Goal: Task Accomplishment & Management: Use online tool/utility

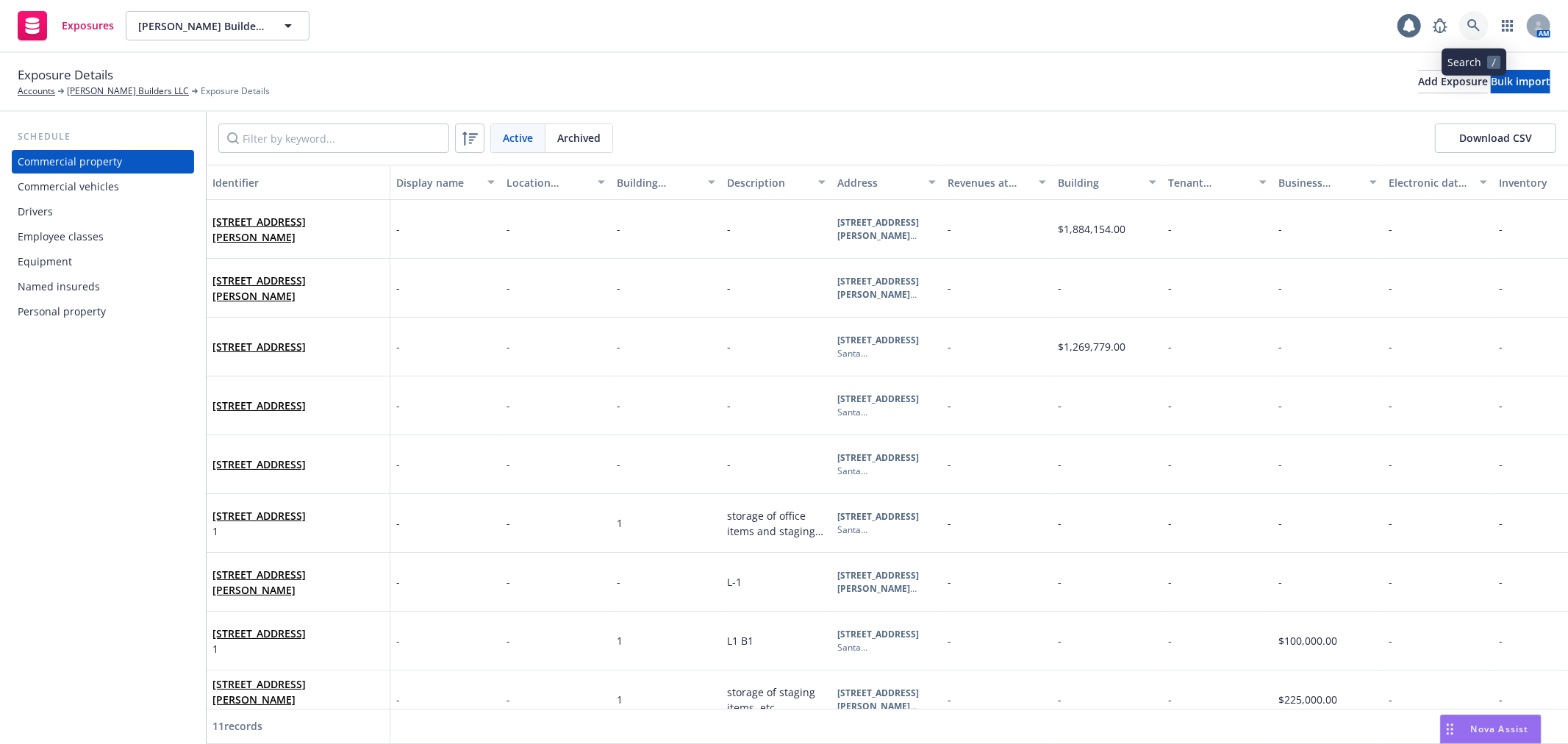
click at [1467, 27] on icon at bounding box center [1473, 25] width 13 height 13
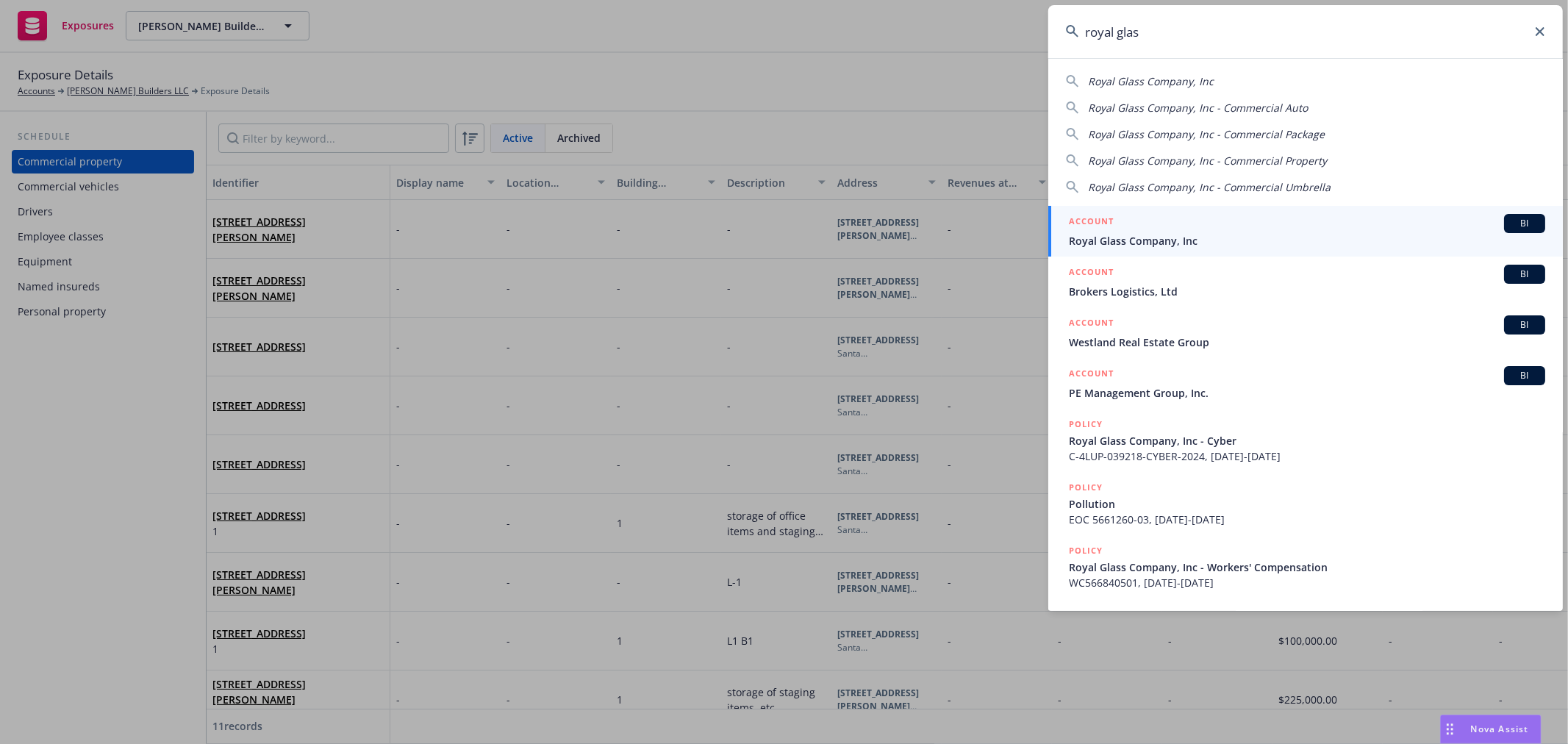
type input "royal glas"
click at [1090, 244] on span "Royal Glass Company, Inc" at bounding box center [1307, 240] width 476 height 16
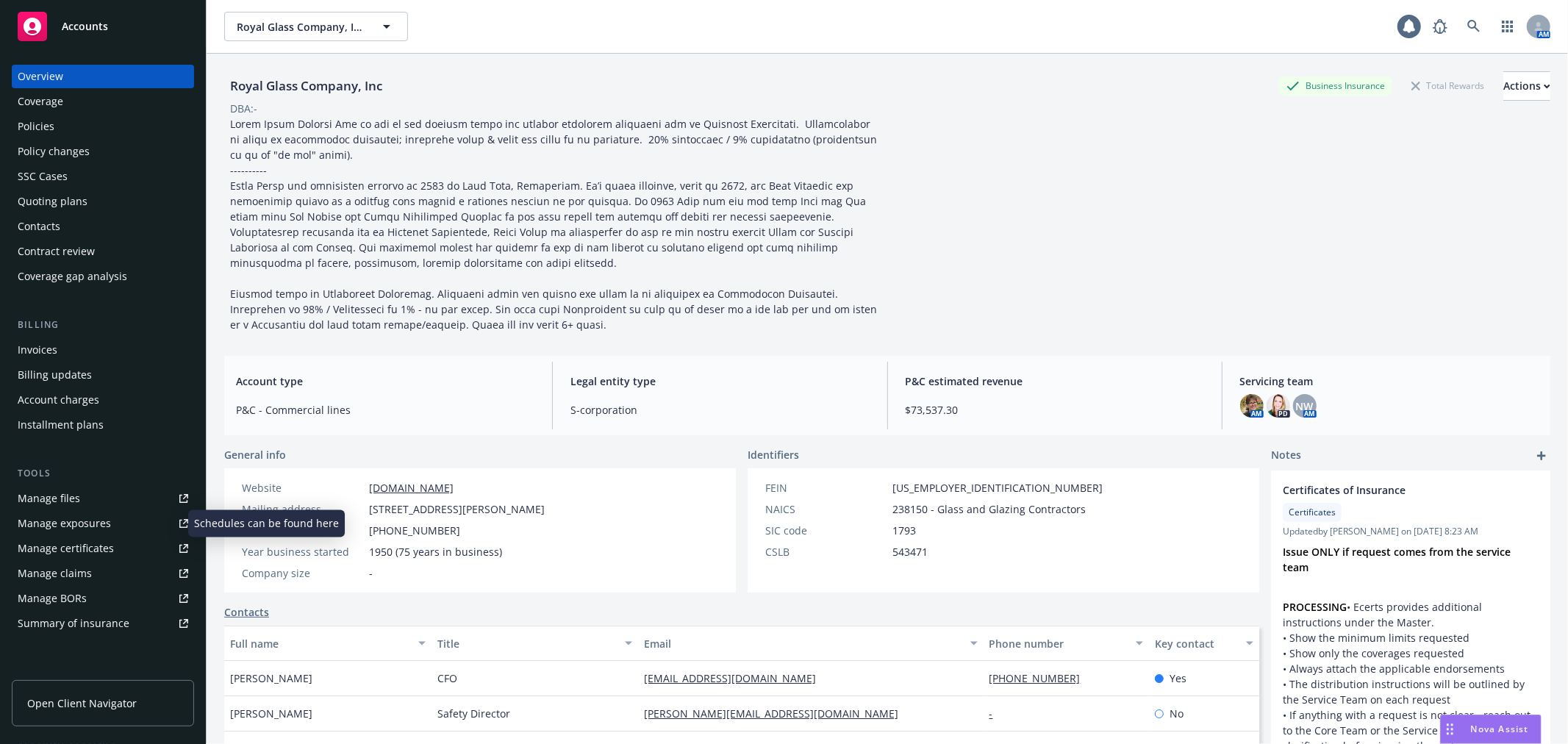
click at [94, 530] on div "Manage exposures" at bounding box center [64, 523] width 93 height 24
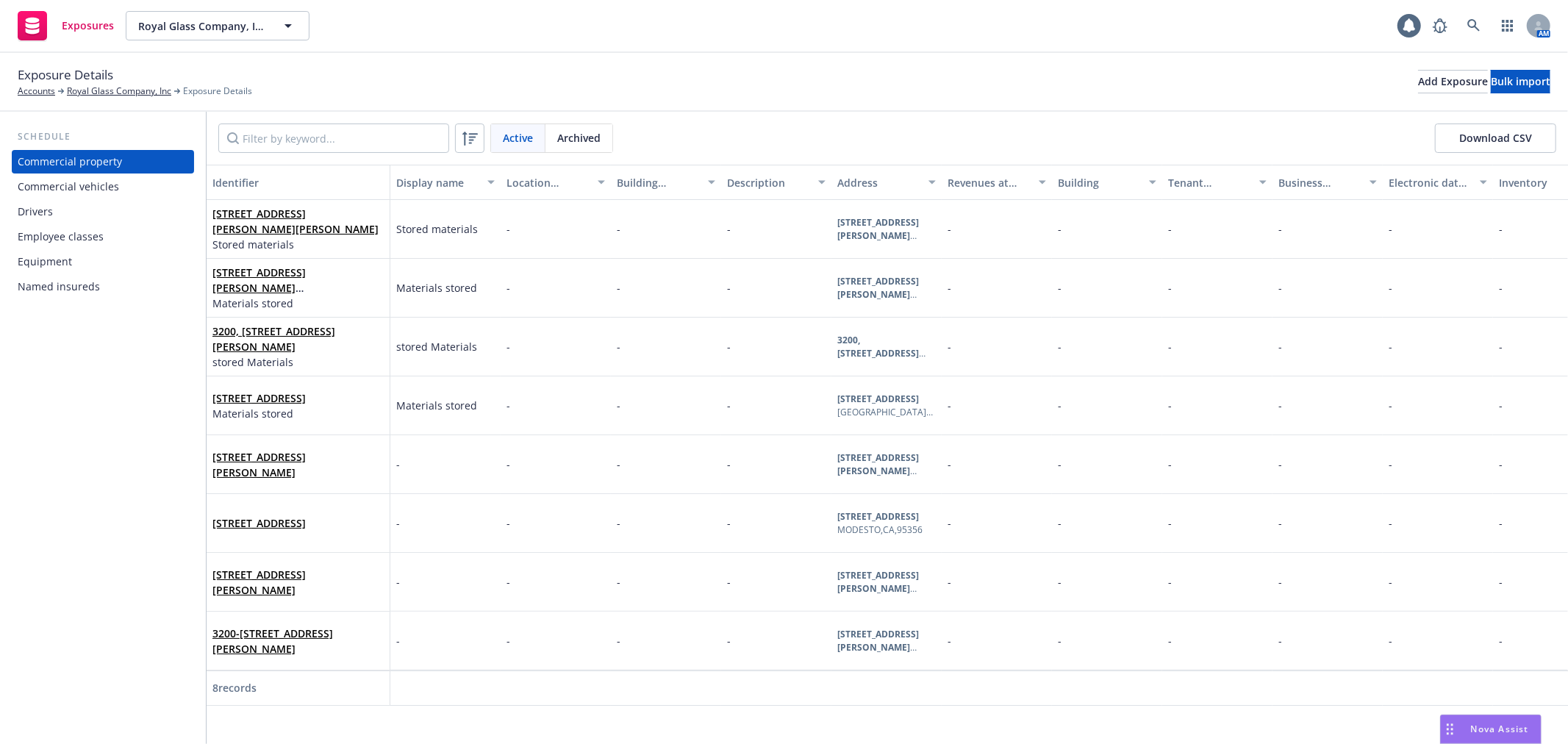
click at [112, 207] on div "Drivers" at bounding box center [103, 212] width 171 height 24
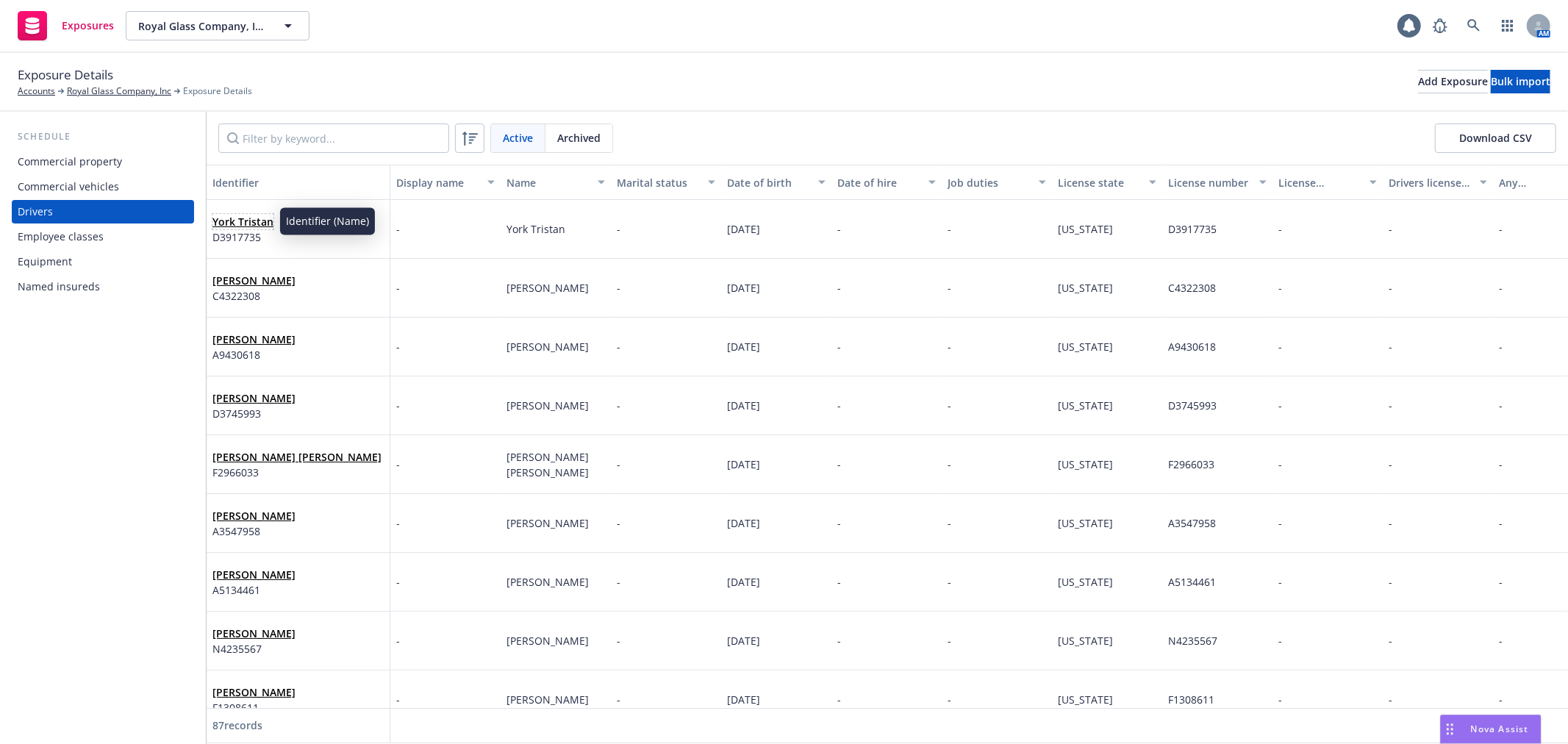
click at [234, 214] on span "York Tristan" at bounding box center [243, 222] width 61 height 16
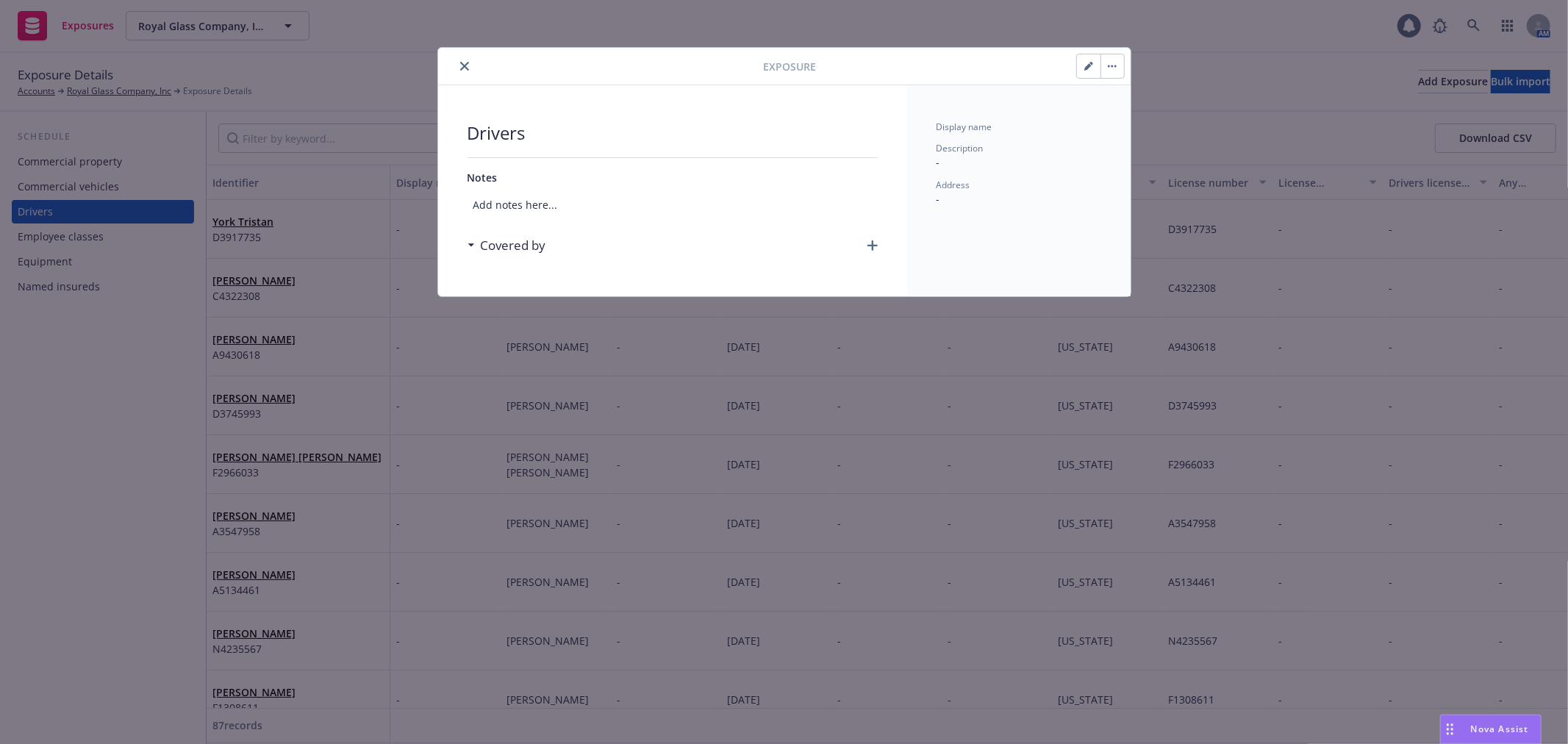
click at [1088, 66] on icon "button" at bounding box center [1087, 66] width 7 height 7
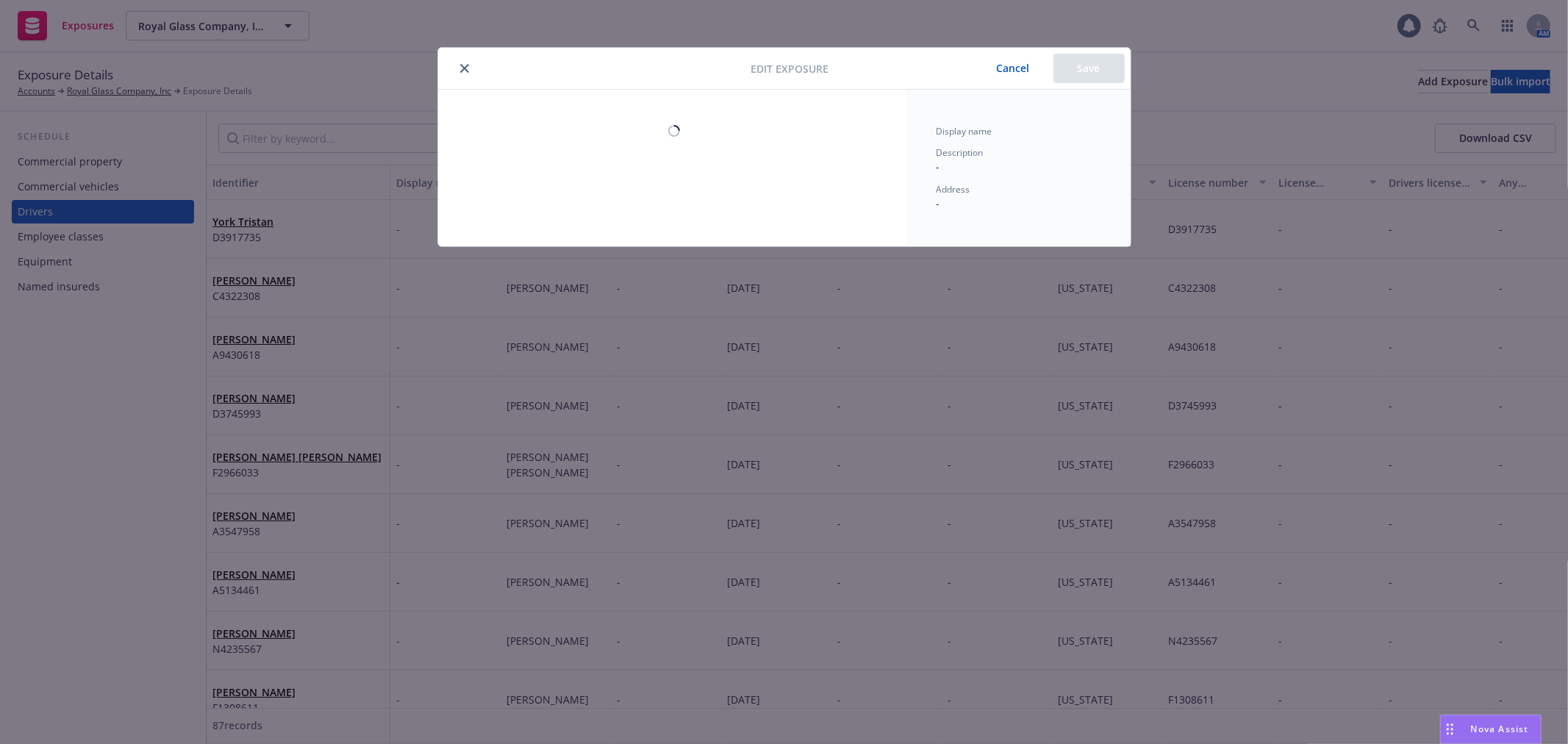
select select "CA"
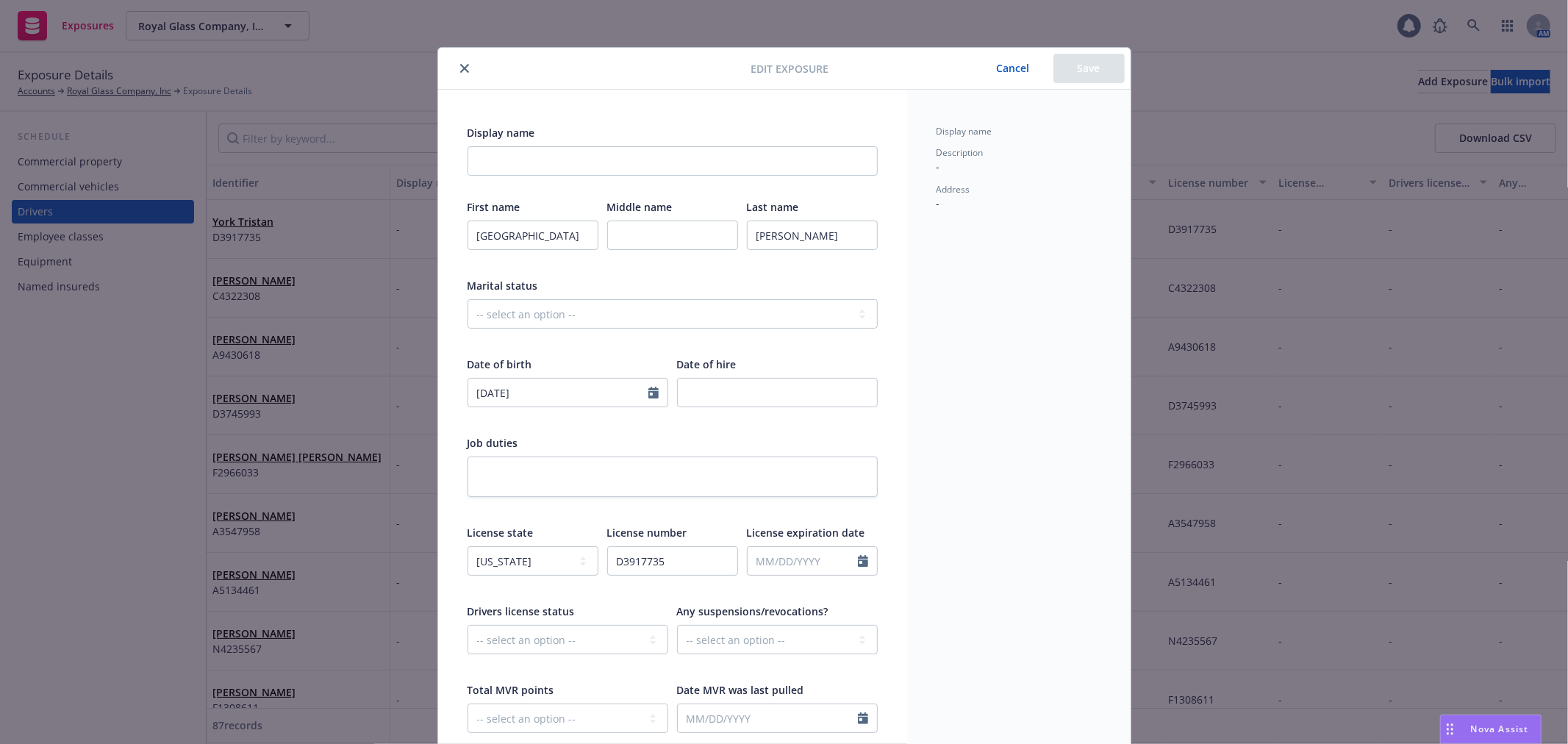
click at [460, 69] on icon "close" at bounding box center [464, 68] width 9 height 9
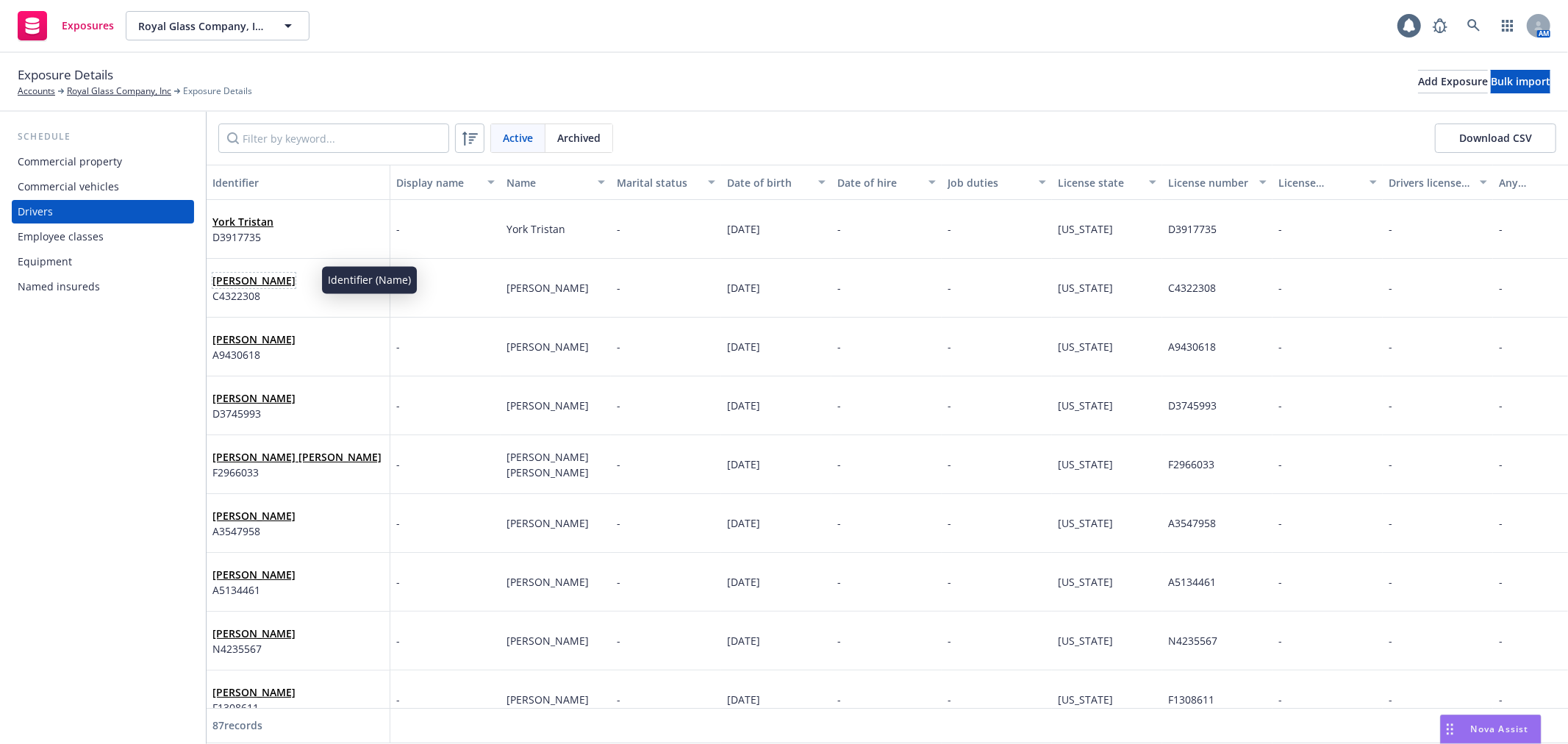
click at [289, 279] on link "Waterhouse Douglas" at bounding box center [253, 280] width 83 height 14
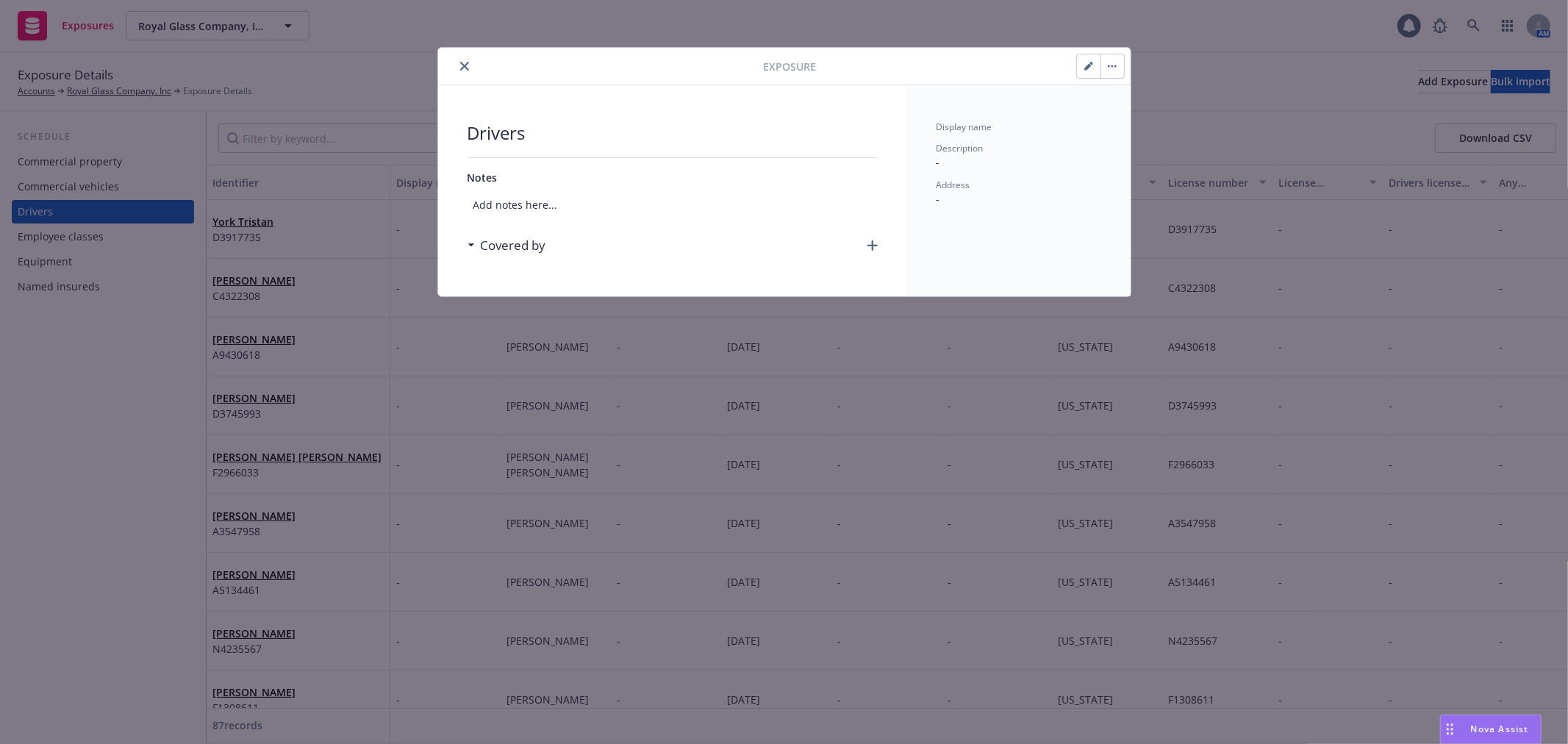
click at [1081, 69] on button "button" at bounding box center [1089, 66] width 24 height 24
select select "CA"
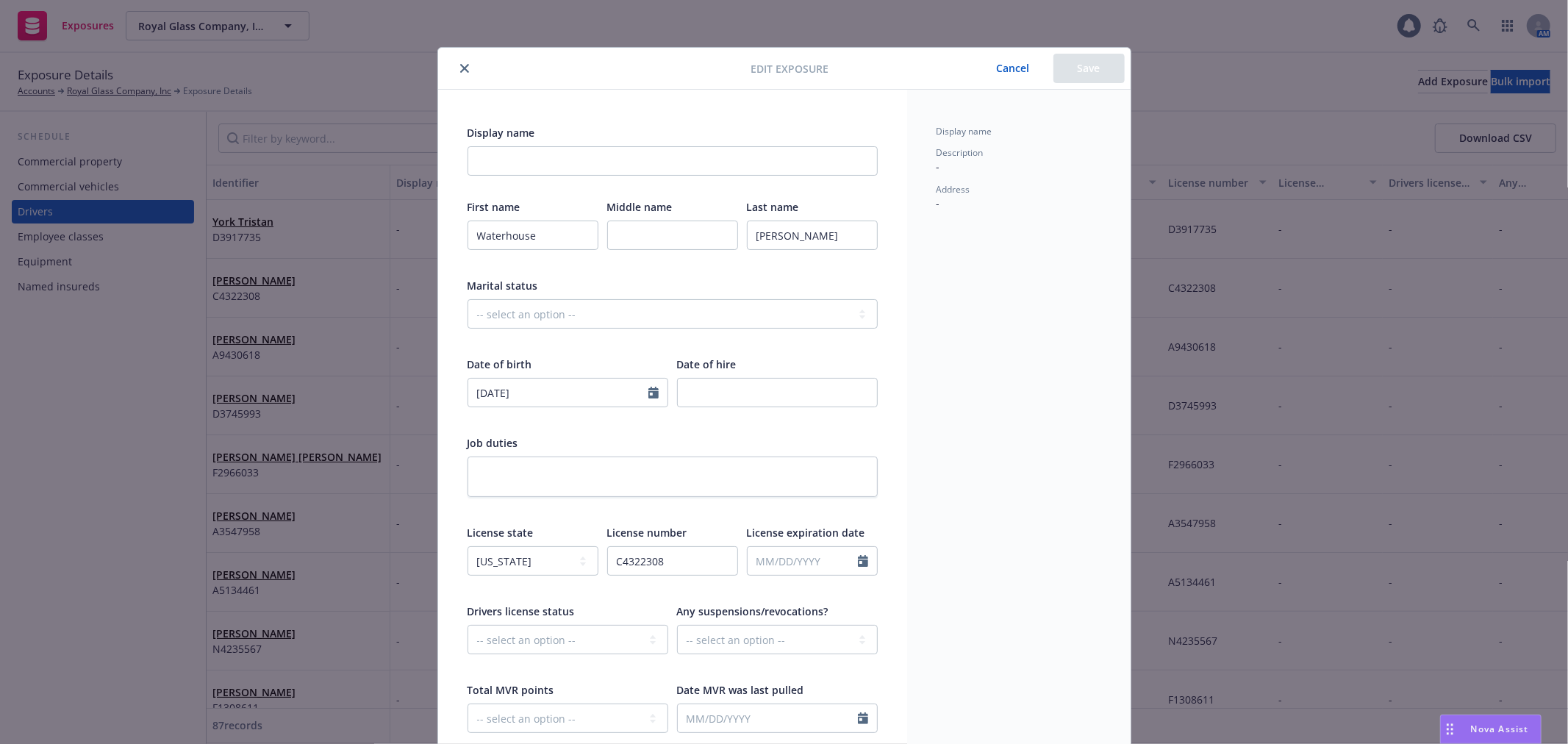
click at [461, 67] on icon "close" at bounding box center [464, 68] width 9 height 9
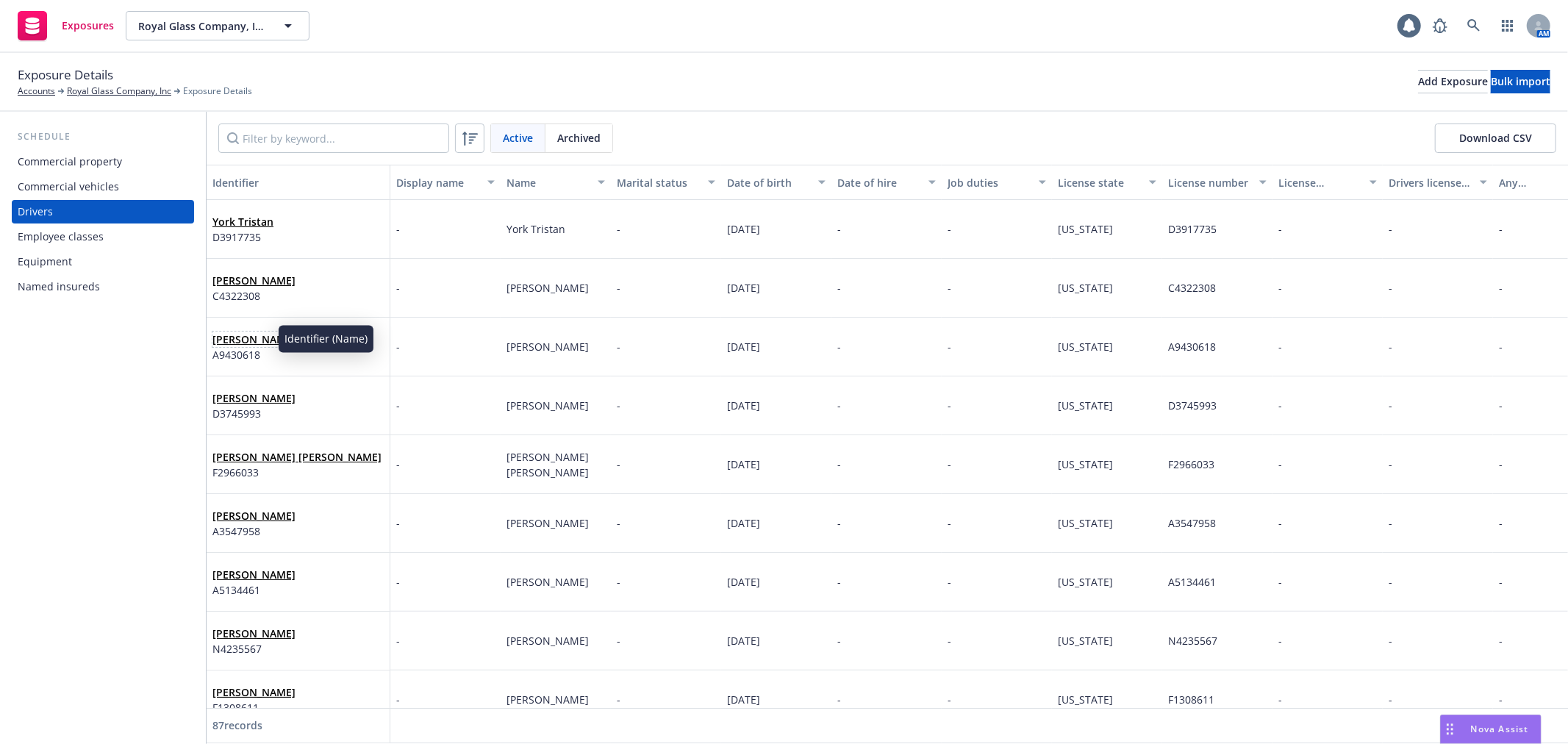
click at [248, 336] on link "Sawin Peter" at bounding box center [253, 339] width 83 height 14
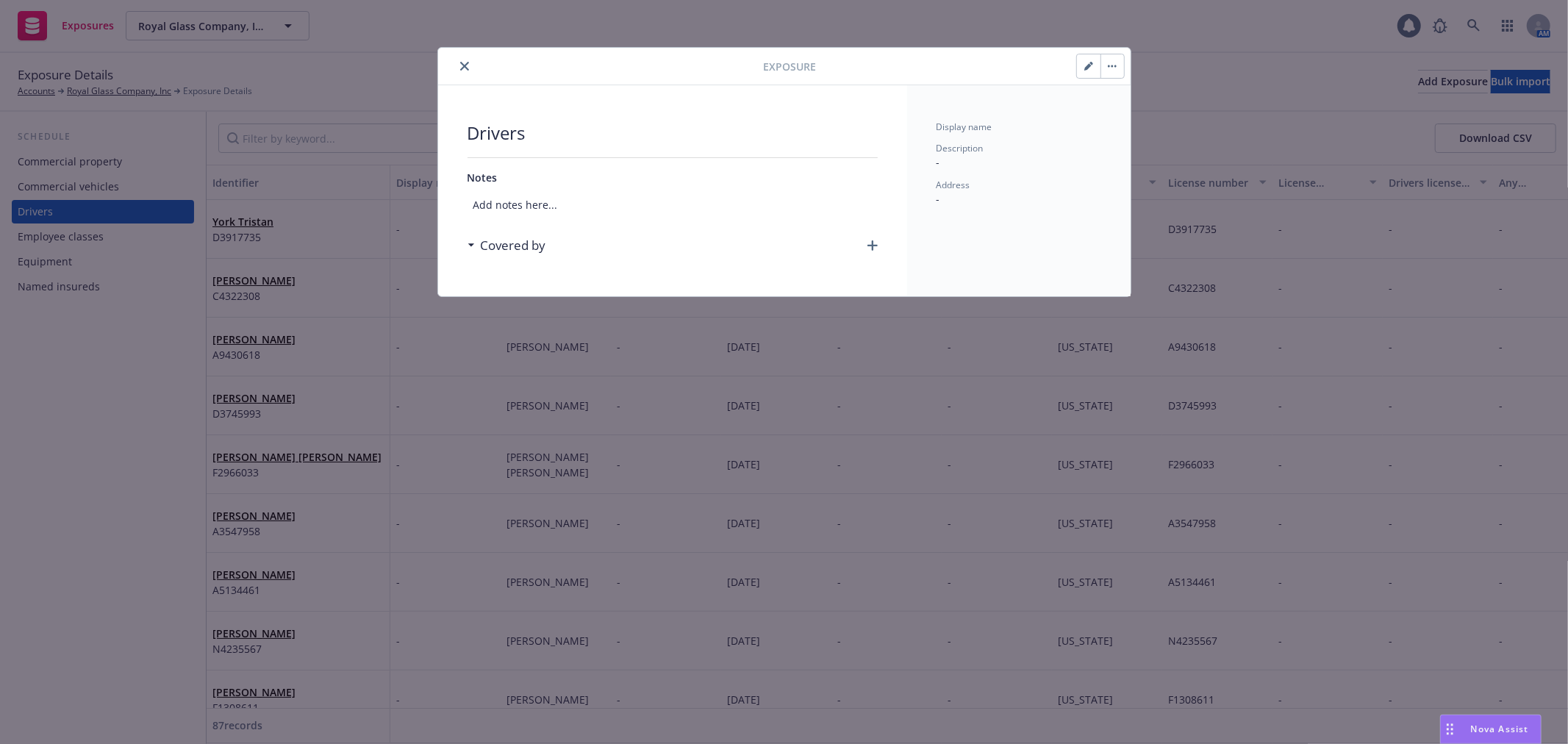
click at [1088, 59] on button "button" at bounding box center [1089, 66] width 24 height 24
select select "CA"
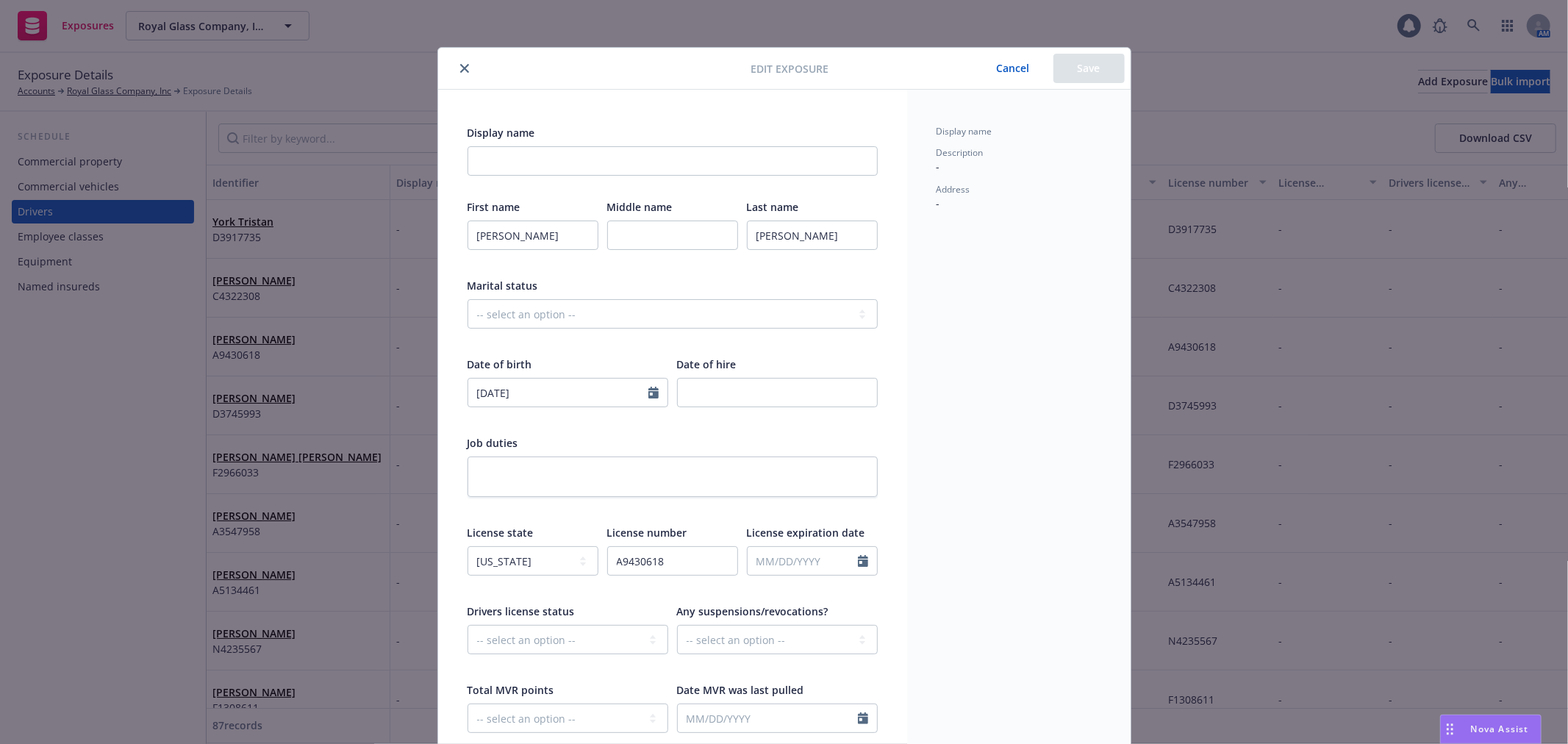
click at [460, 64] on icon "close" at bounding box center [464, 68] width 9 height 9
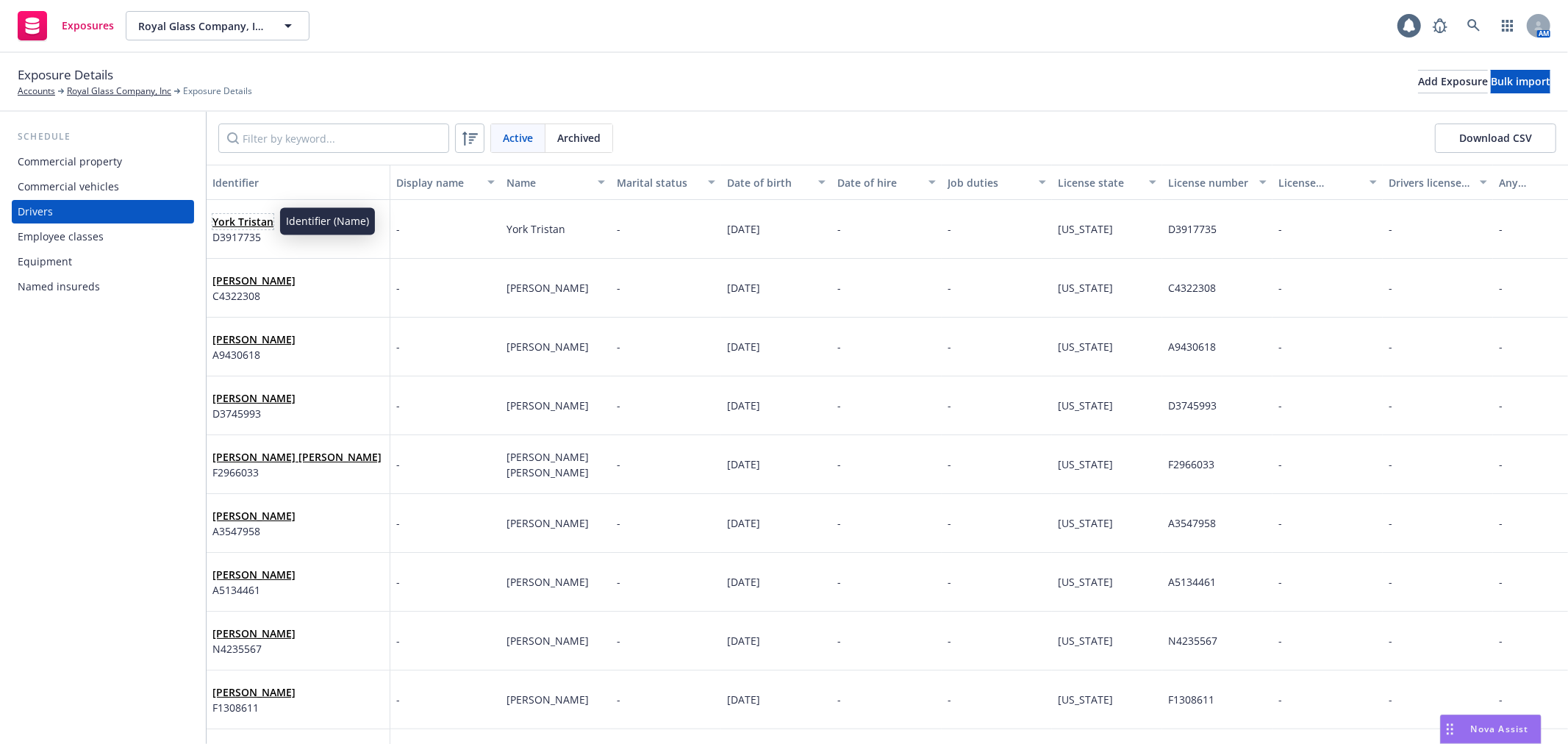
click at [257, 221] on link "York Tristan" at bounding box center [243, 222] width 61 height 14
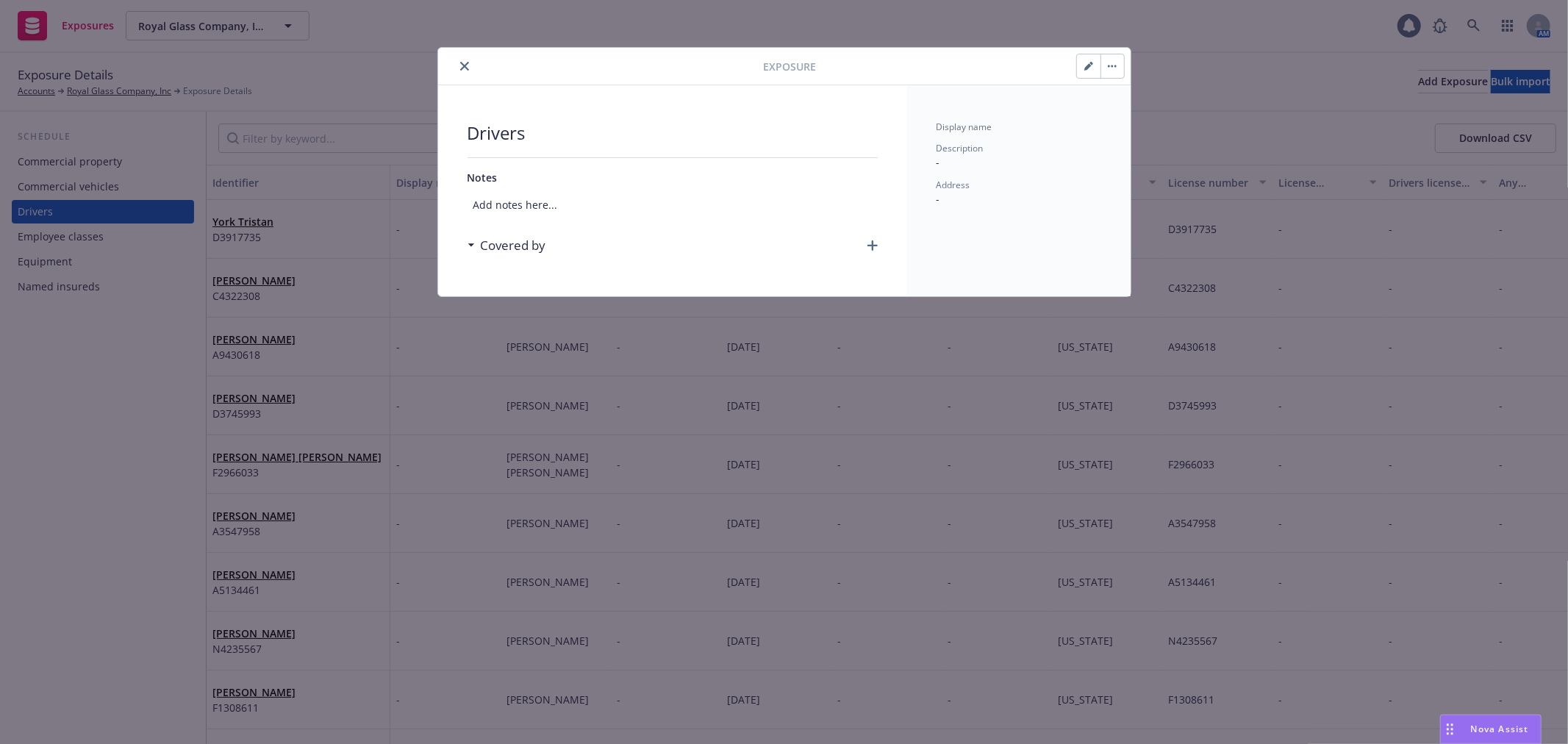
click at [1083, 67] on button "button" at bounding box center [1089, 66] width 24 height 24
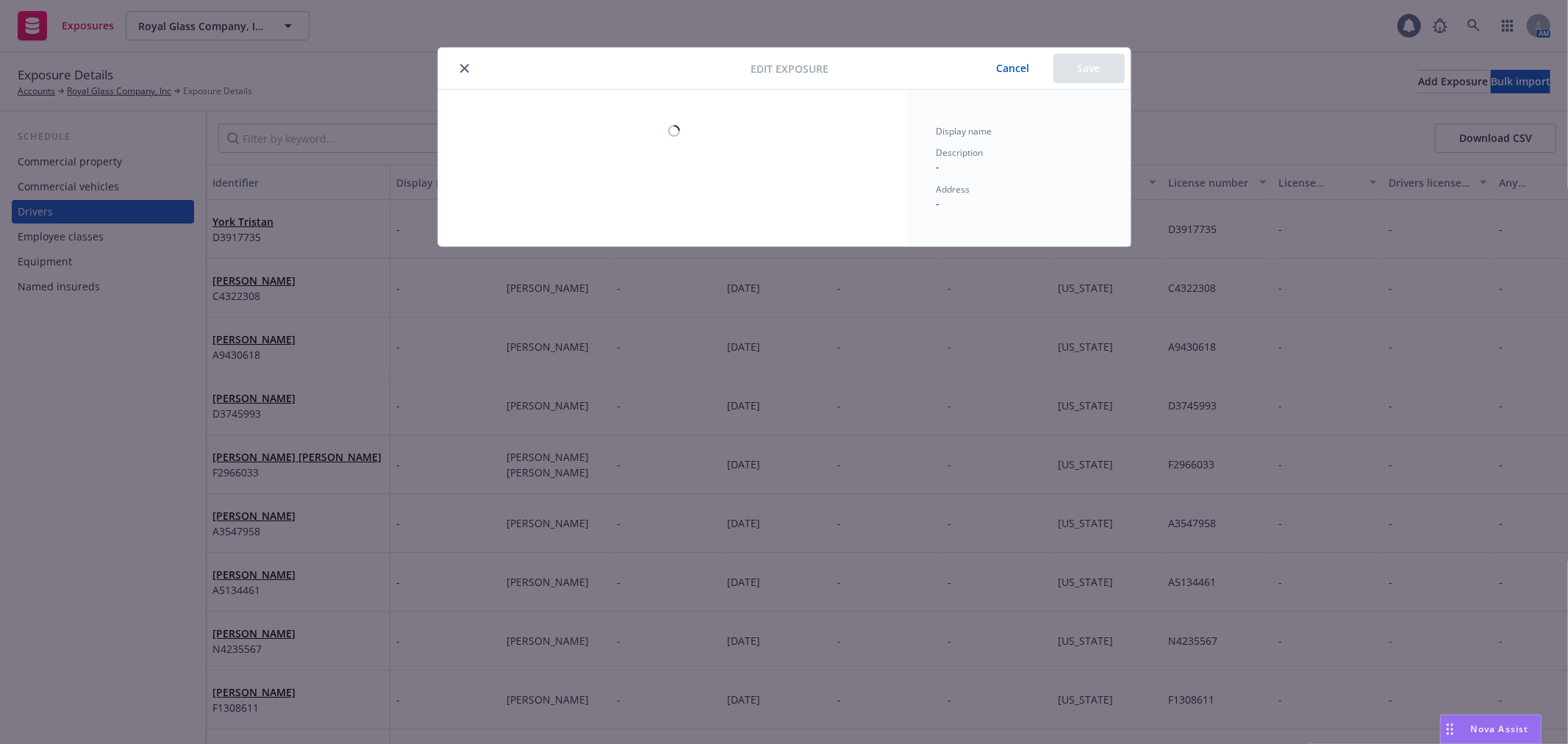
select select "CA"
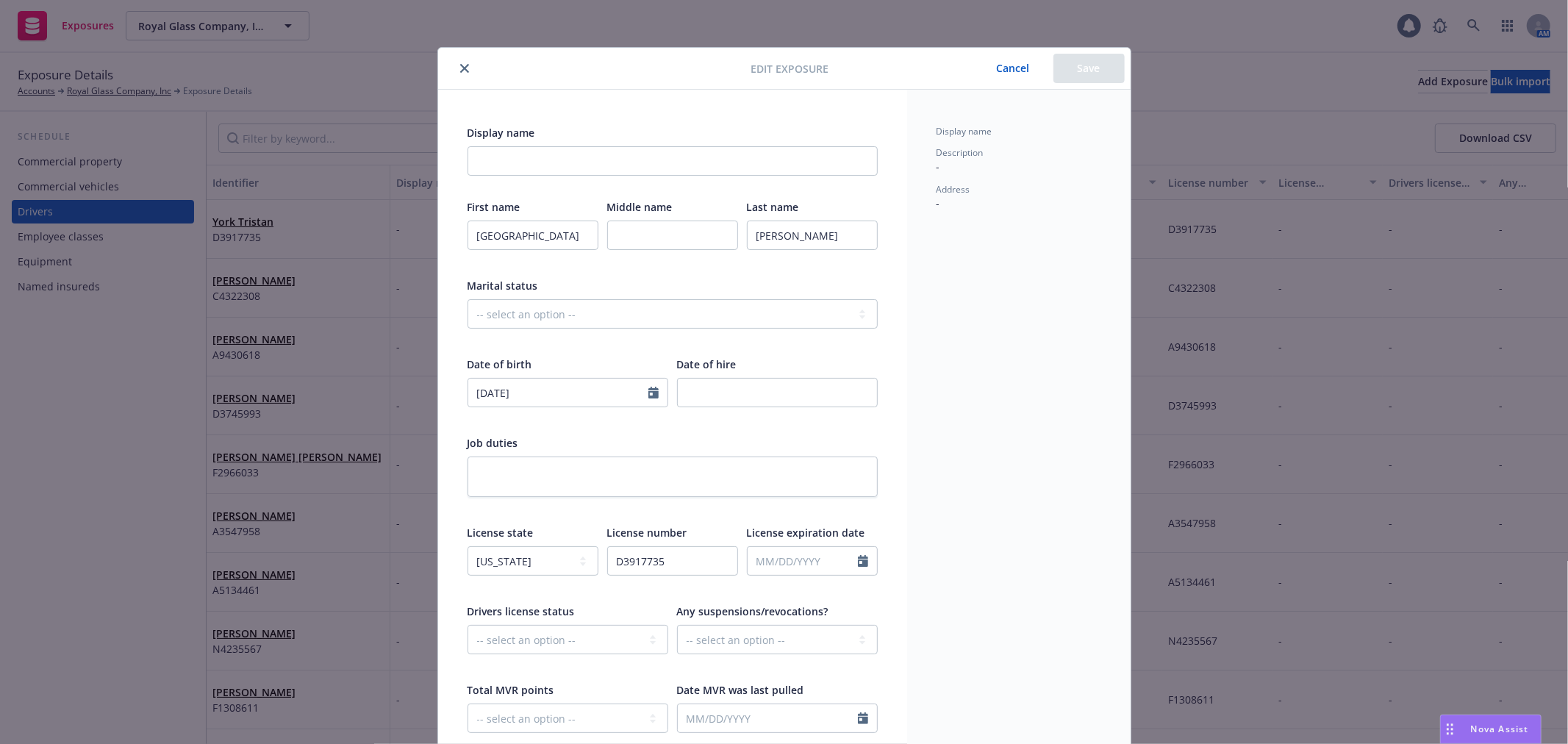
click at [1001, 61] on button "Cancel" at bounding box center [1013, 69] width 81 height 29
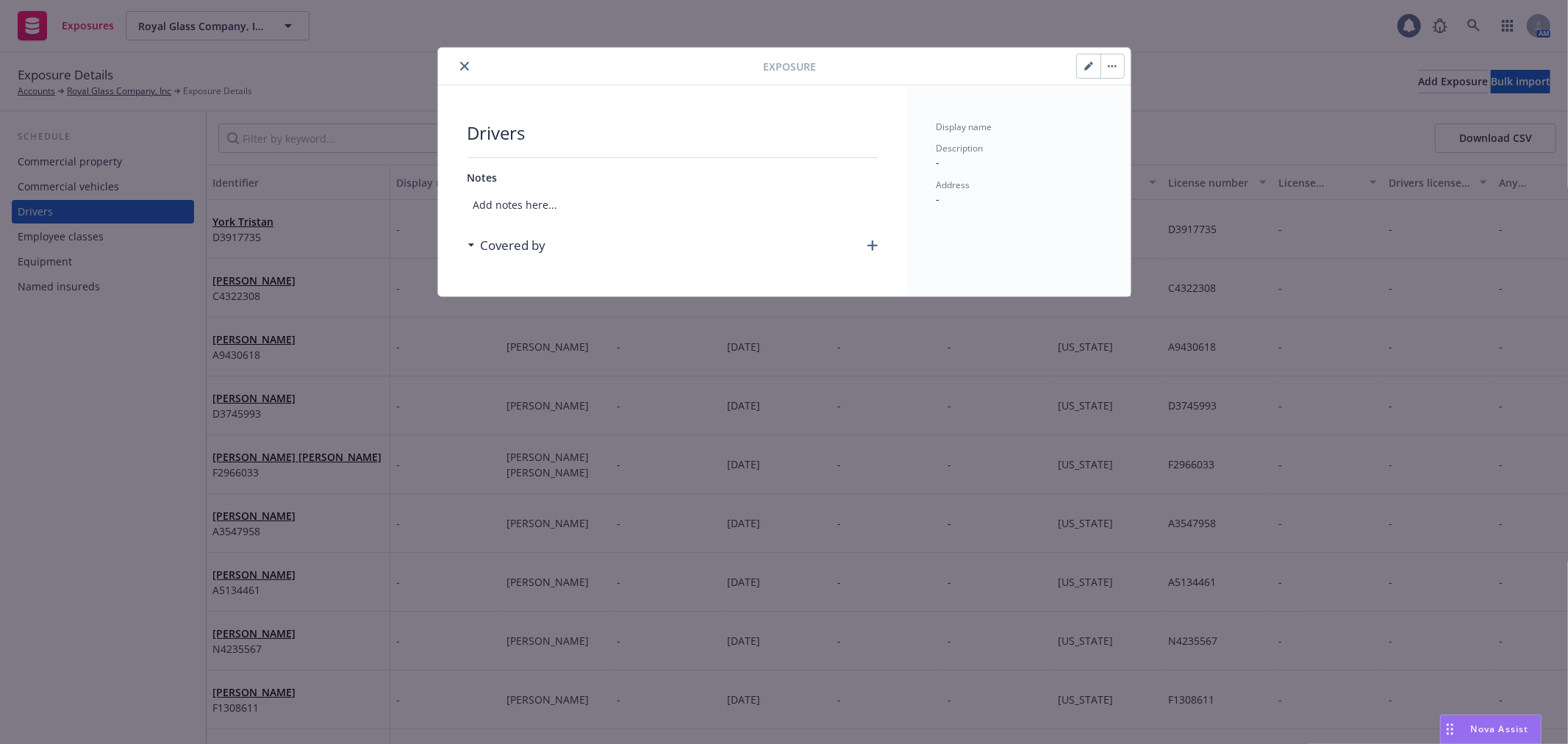
click at [458, 62] on button "close" at bounding box center [464, 66] width 18 height 18
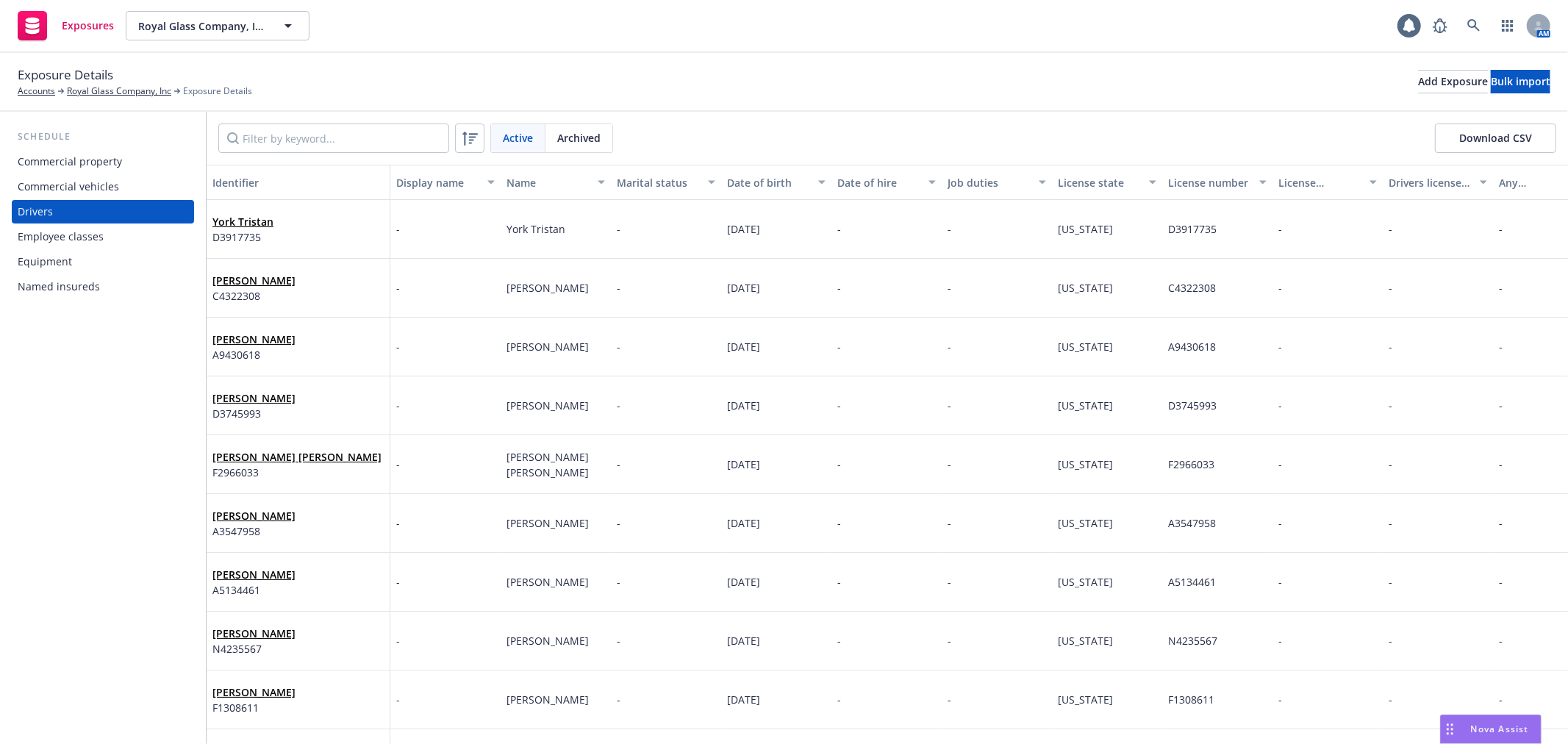
click at [1484, 128] on button "Download CSV" at bounding box center [1495, 138] width 122 height 29
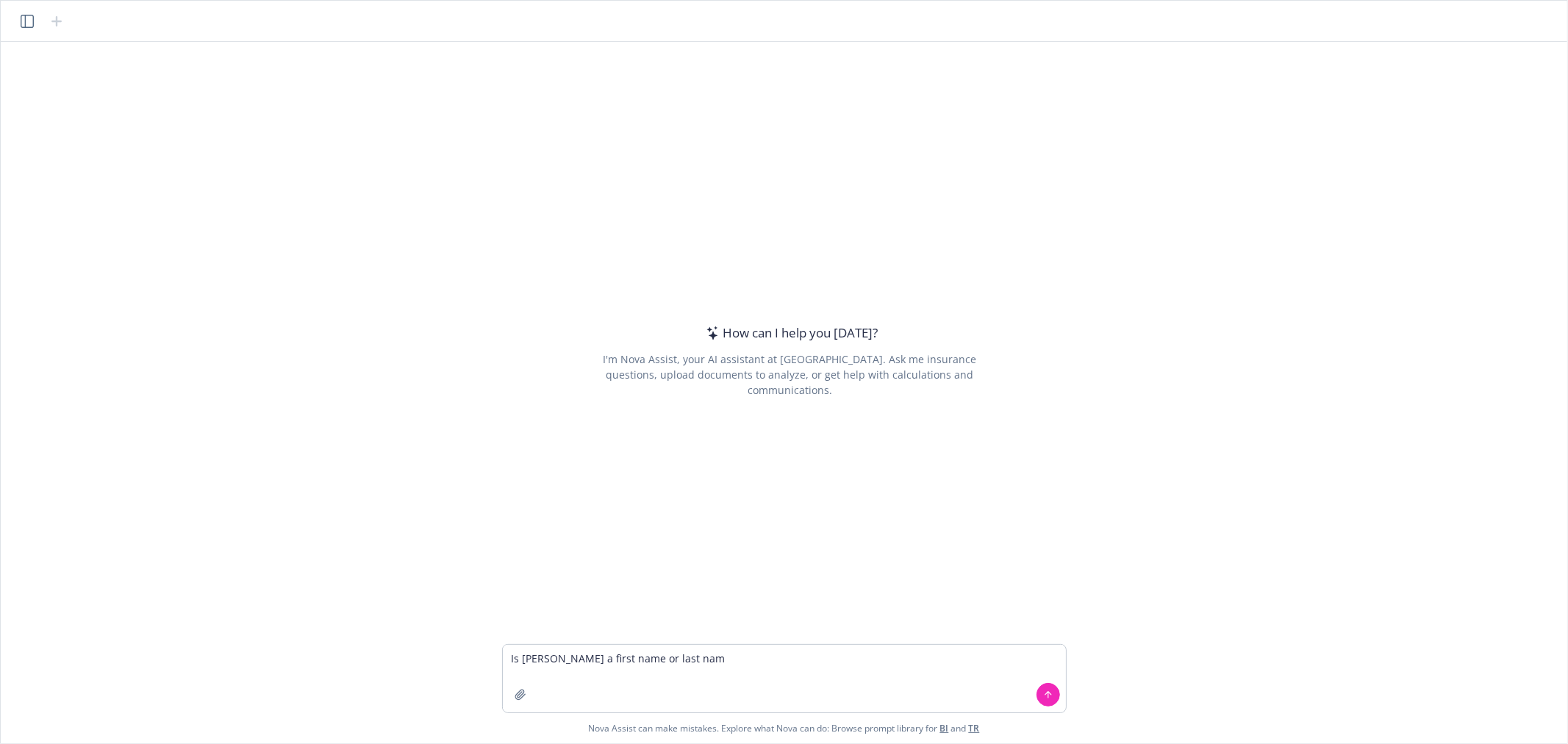
type textarea "Is Ross a first name or last name"
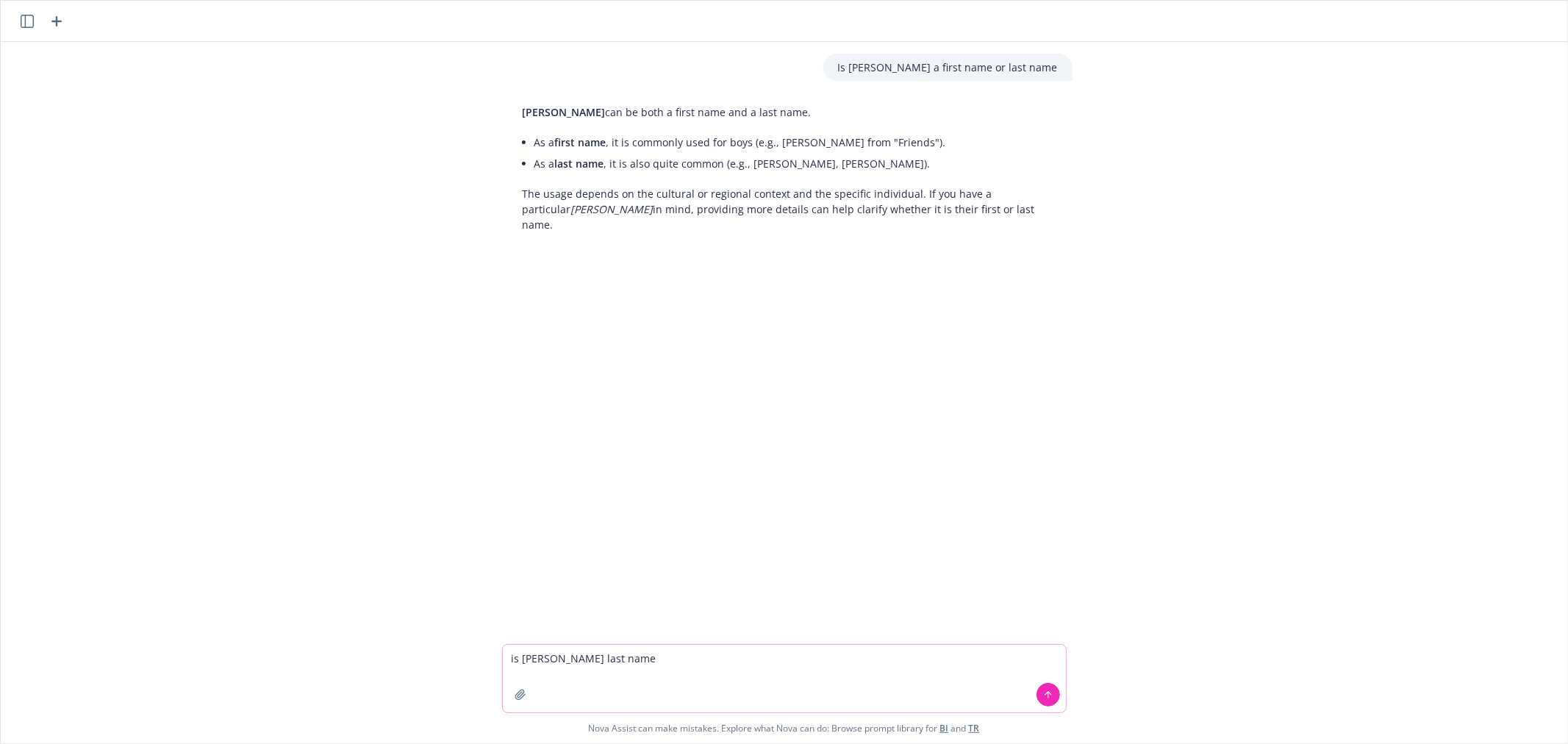
type textarea "is Bui last name?"
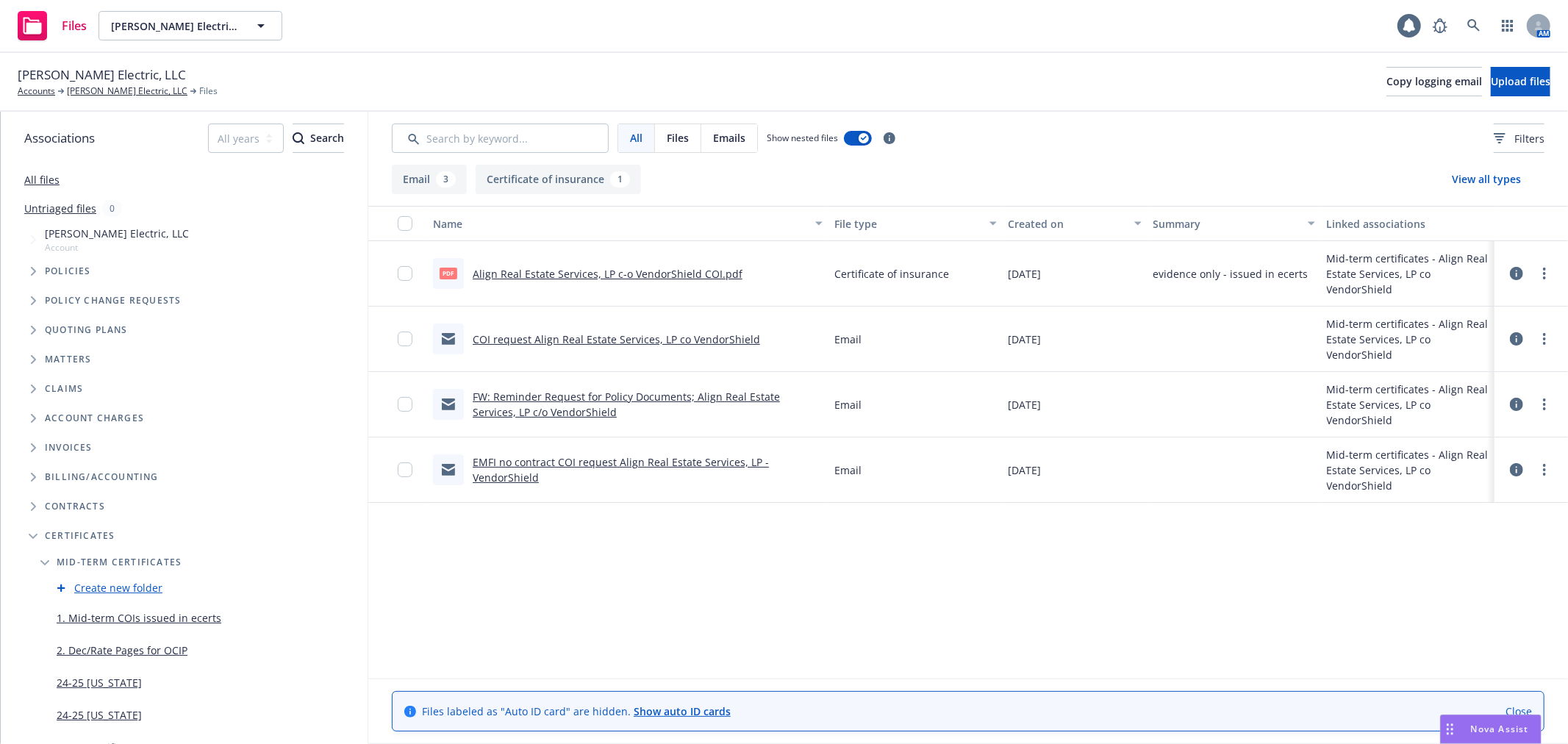
click at [730, 342] on link "COI request Align Real Estate Services, LP co VendorShield" at bounding box center [616, 339] width 288 height 14
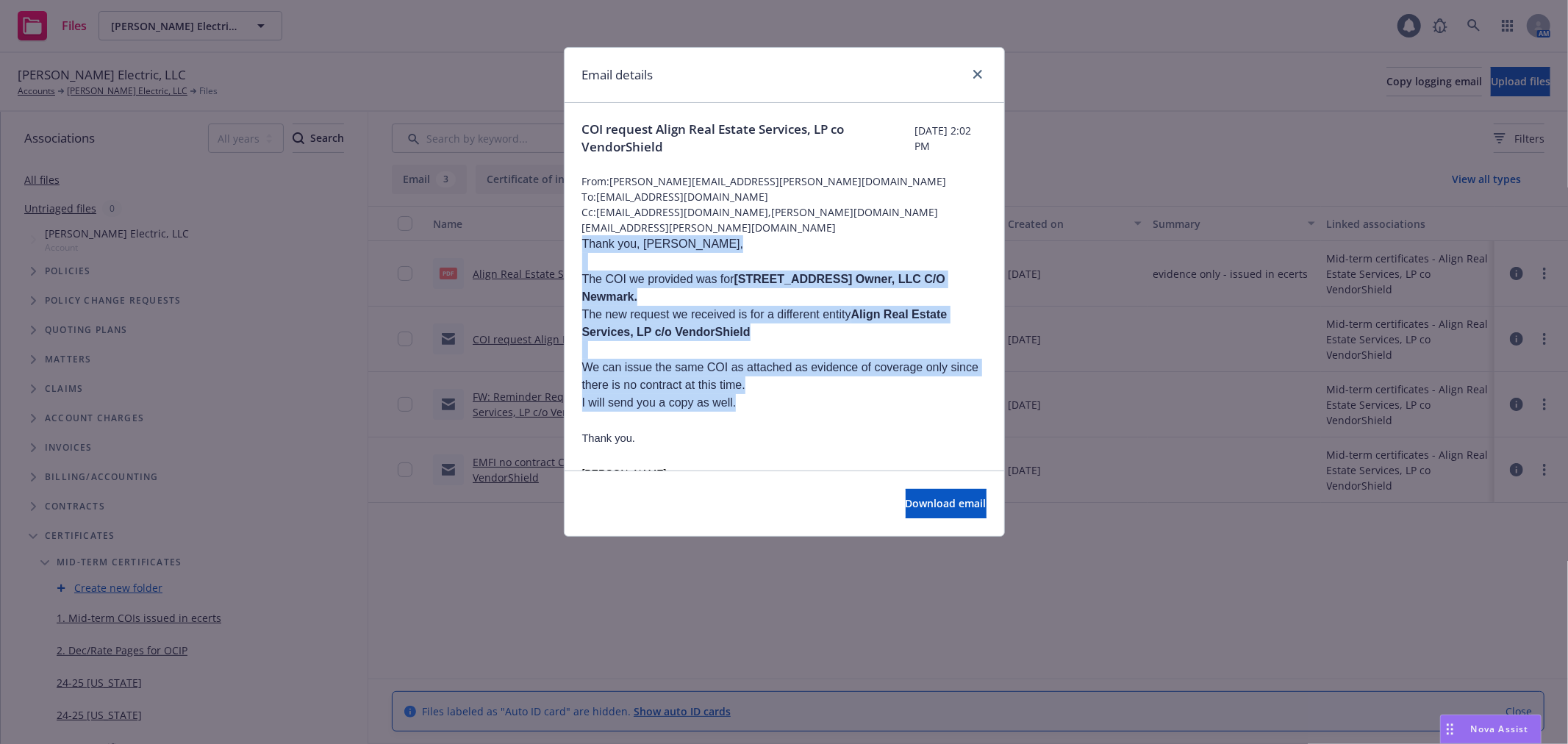
drag, startPoint x: 582, startPoint y: 244, endPoint x: 747, endPoint y: 406, distance: 231.2
copy div "Thank you, [PERSON_NAME], The COI we provided was for [STREET_ADDRESS] Owner, L…"
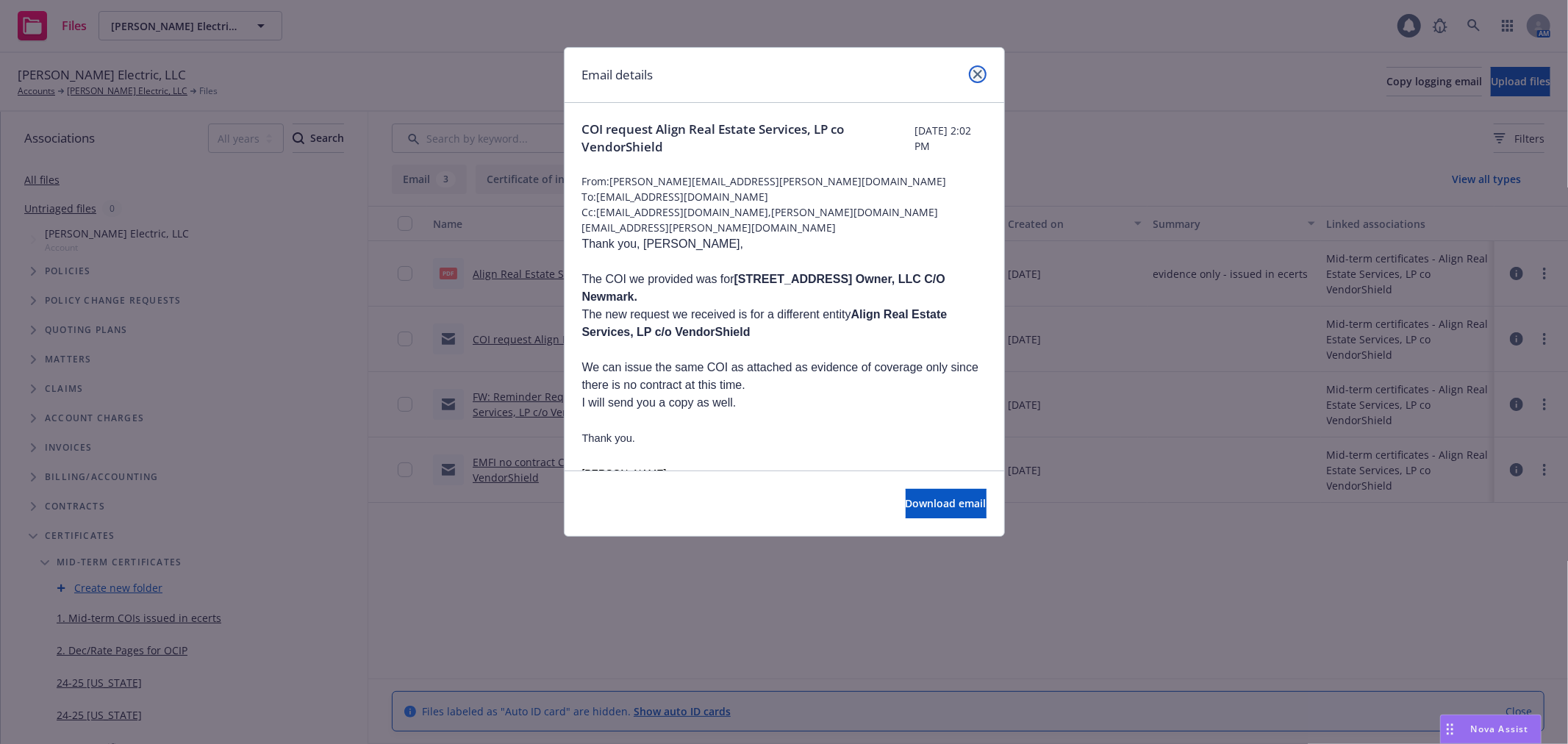
click at [973, 74] on icon "close" at bounding box center [977, 74] width 9 height 9
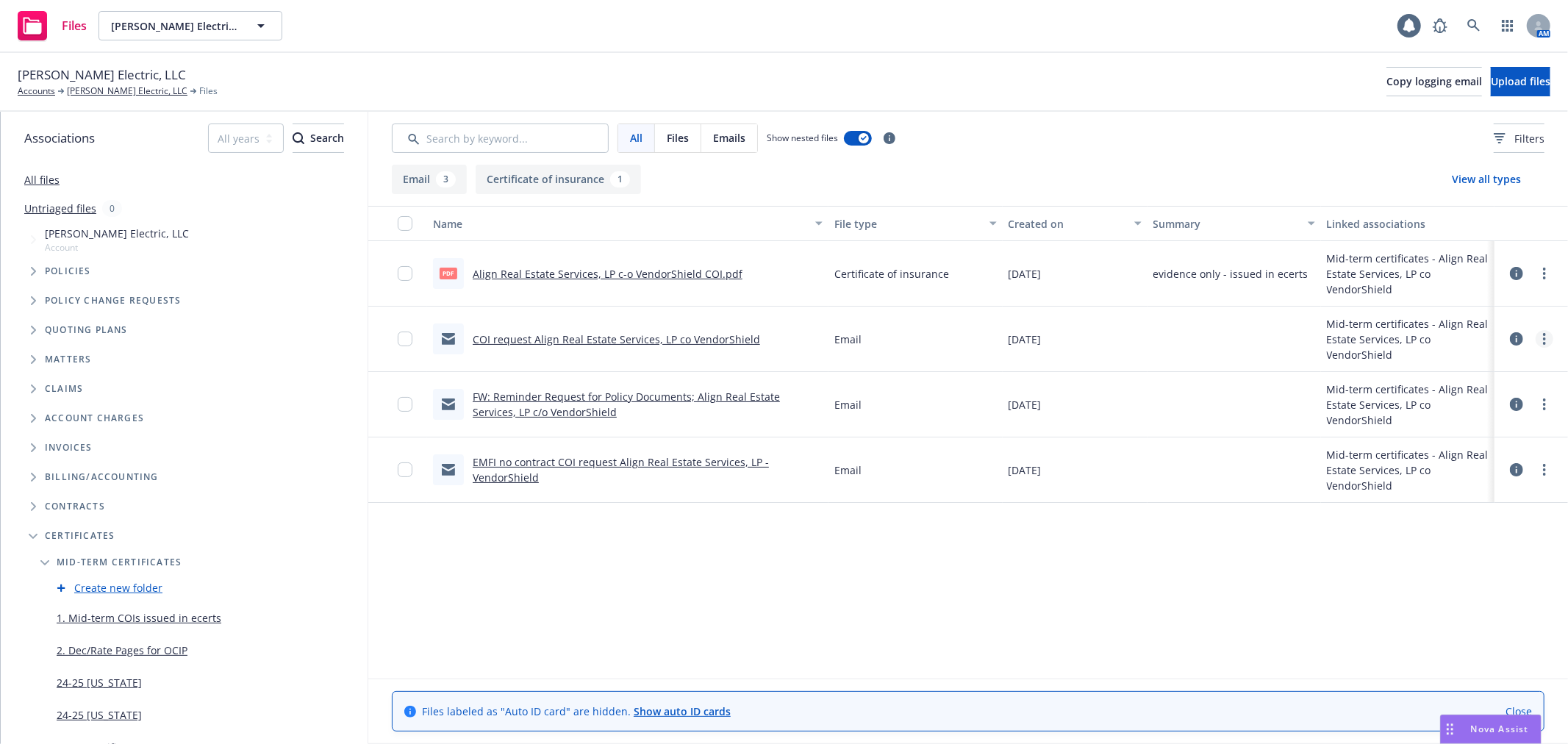
click at [1536, 340] on link "more" at bounding box center [1544, 339] width 18 height 18
click at [1501, 423] on link "Edit" at bounding box center [1466, 428] width 146 height 29
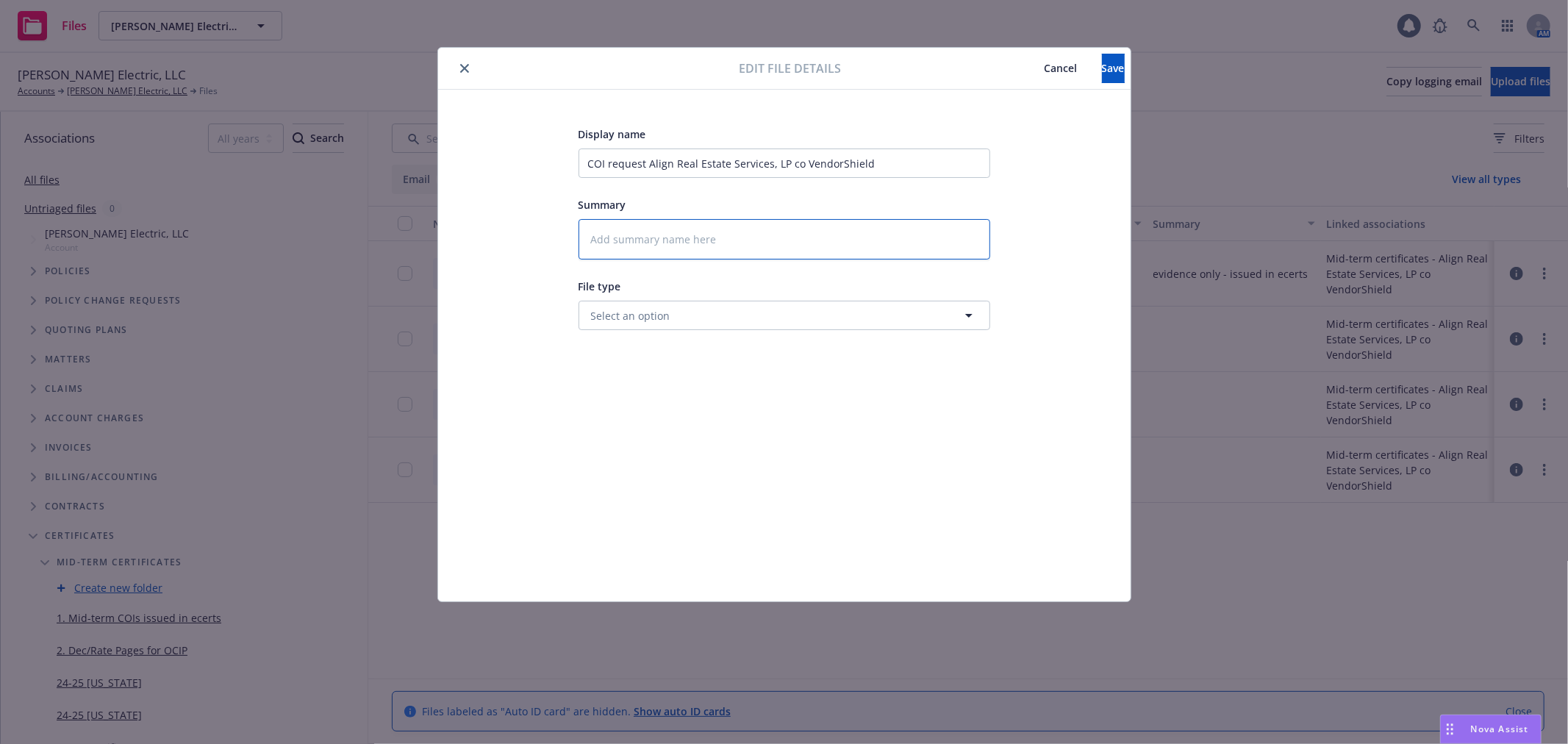
click at [757, 240] on textarea at bounding box center [784, 239] width 411 height 40
paste textarea "Thank you, [PERSON_NAME], The COI we provided was for [STREET_ADDRESS] Owner, L…"
type textarea "Thank you, [PERSON_NAME], The COI we provided was for [STREET_ADDRESS] Owner, L…"
type textarea "x"
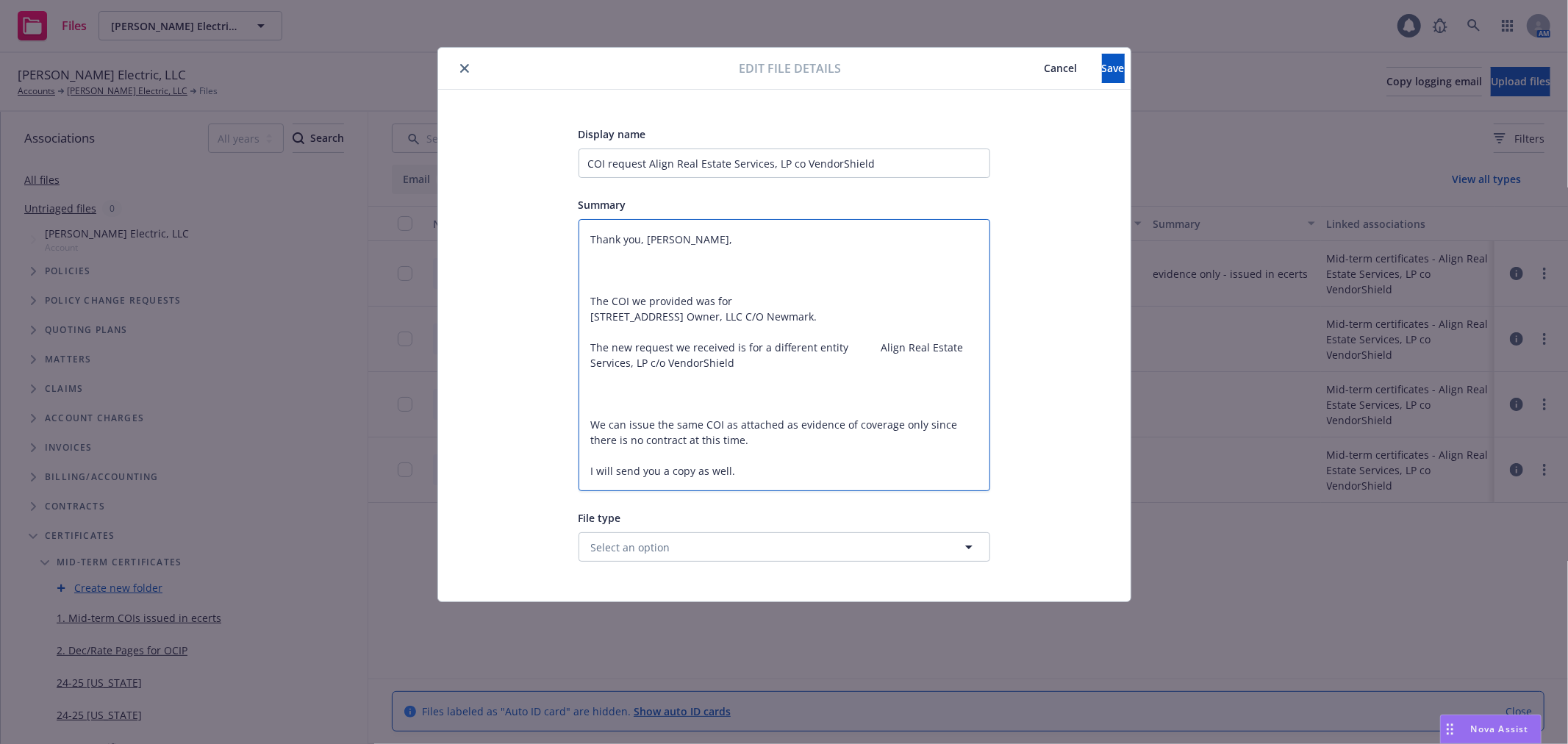
type textarea "Thank you, [PERSON_NAME], The COI we provided was for [STREET_ADDRESS] Owner, L…"
click at [589, 165] on input "COI request Align Real Estate Services, LP co VendorShield" at bounding box center [784, 163] width 411 height 29
type input "ECOI request Align Real Estate Services, LP co VendorShield"
type textarea "x"
type input "EMCOI request Align Real Estate Services, LP co VendorShield"
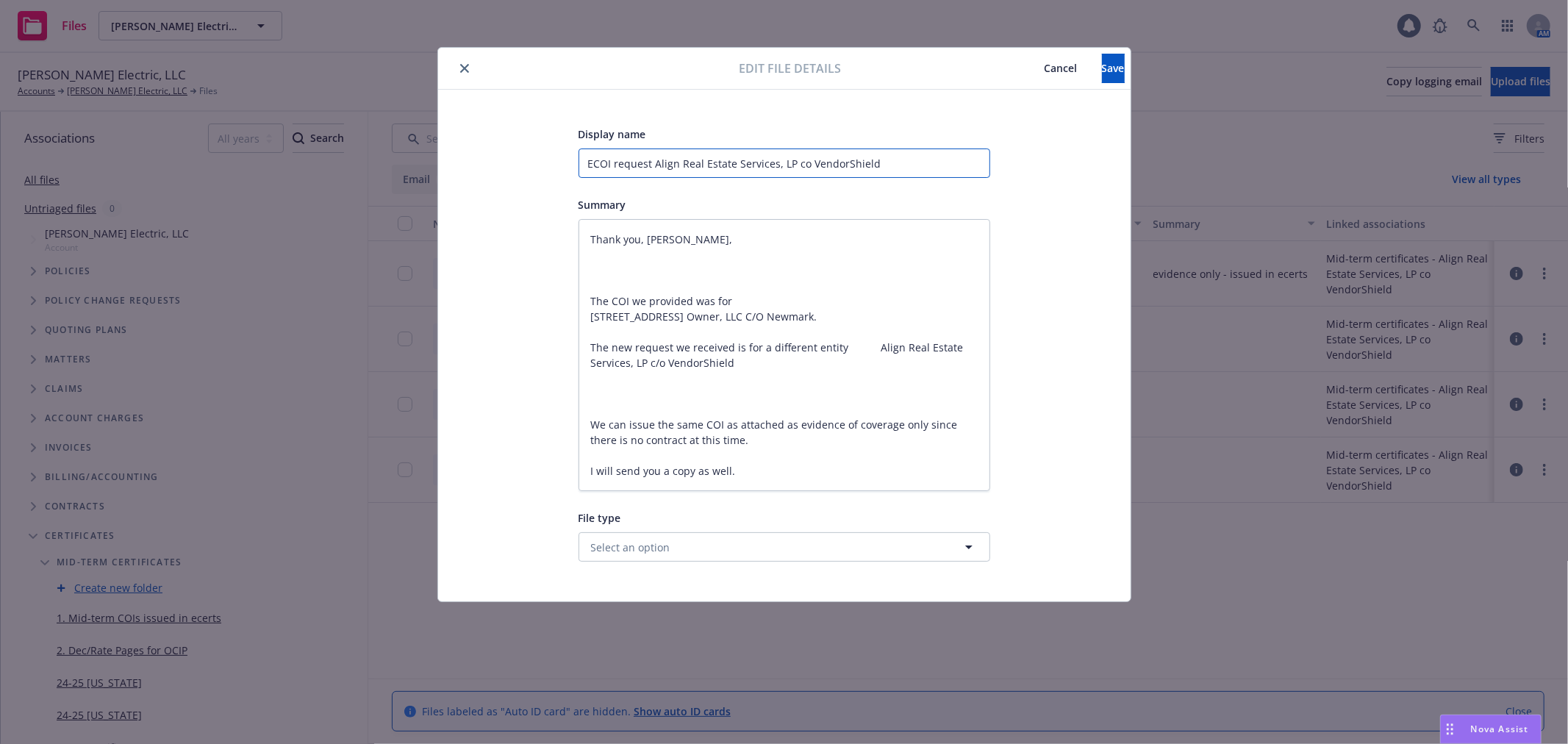
type textarea "x"
type input "EMTCOI request Align Real Estate Services, LP co VendorShield"
type textarea "x"
type input "EMTICOI request Align Real Estate Services, LP co VendorShield"
type textarea "x"
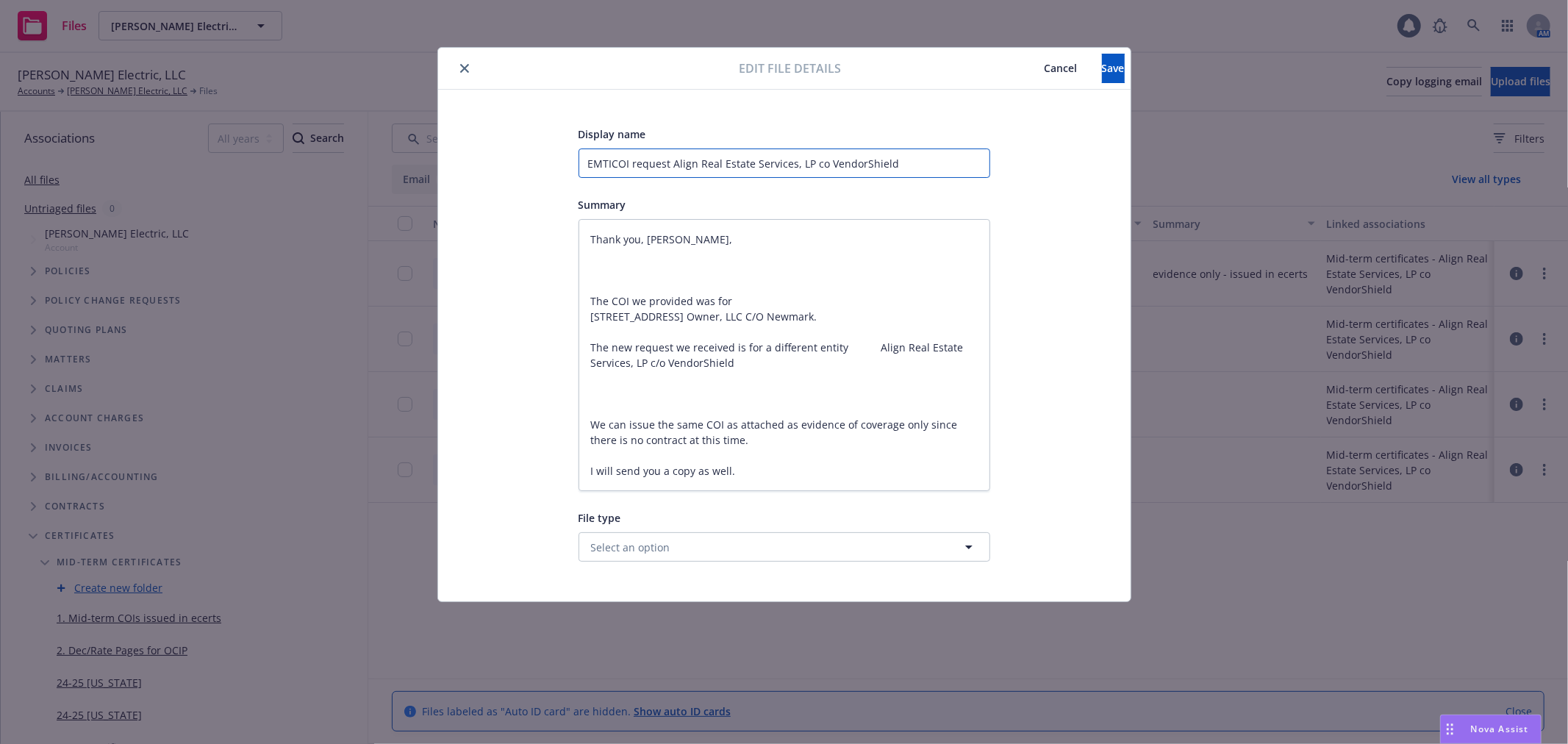
type input "EMTI COI request Align Real Estate Services, LP co VendorShield"
type textarea "x"
type input "EMTI COI request Align Real Estate Services, LP co VendorShield"
click at [1102, 76] on button "Save" at bounding box center [1112, 69] width 23 height 29
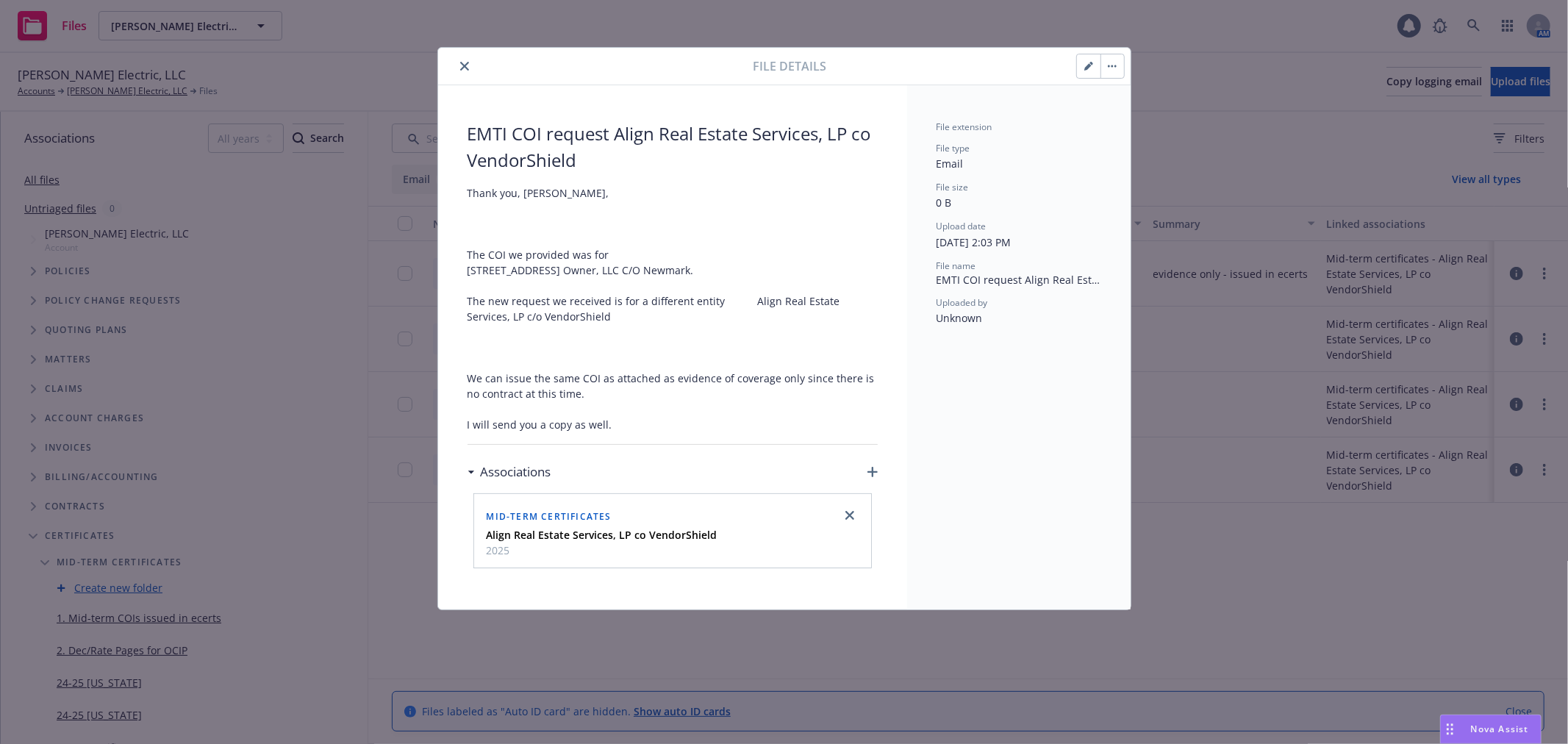
click at [466, 71] on button "close" at bounding box center [464, 66] width 18 height 18
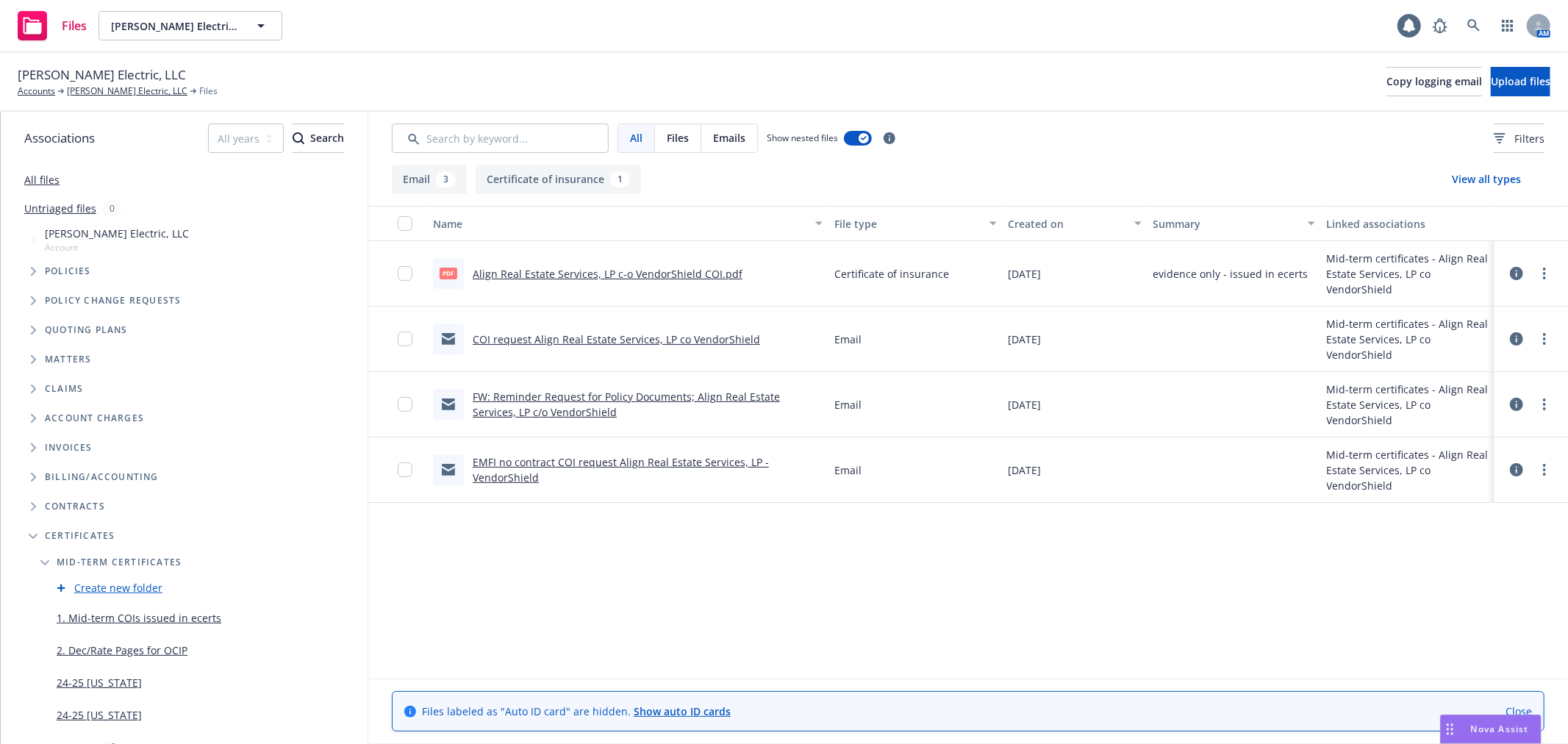
click at [676, 391] on link "FW: Reminder Request for Policy Documents; Align Real Estate Services, LP c/o V…" at bounding box center [625, 404] width 307 height 29
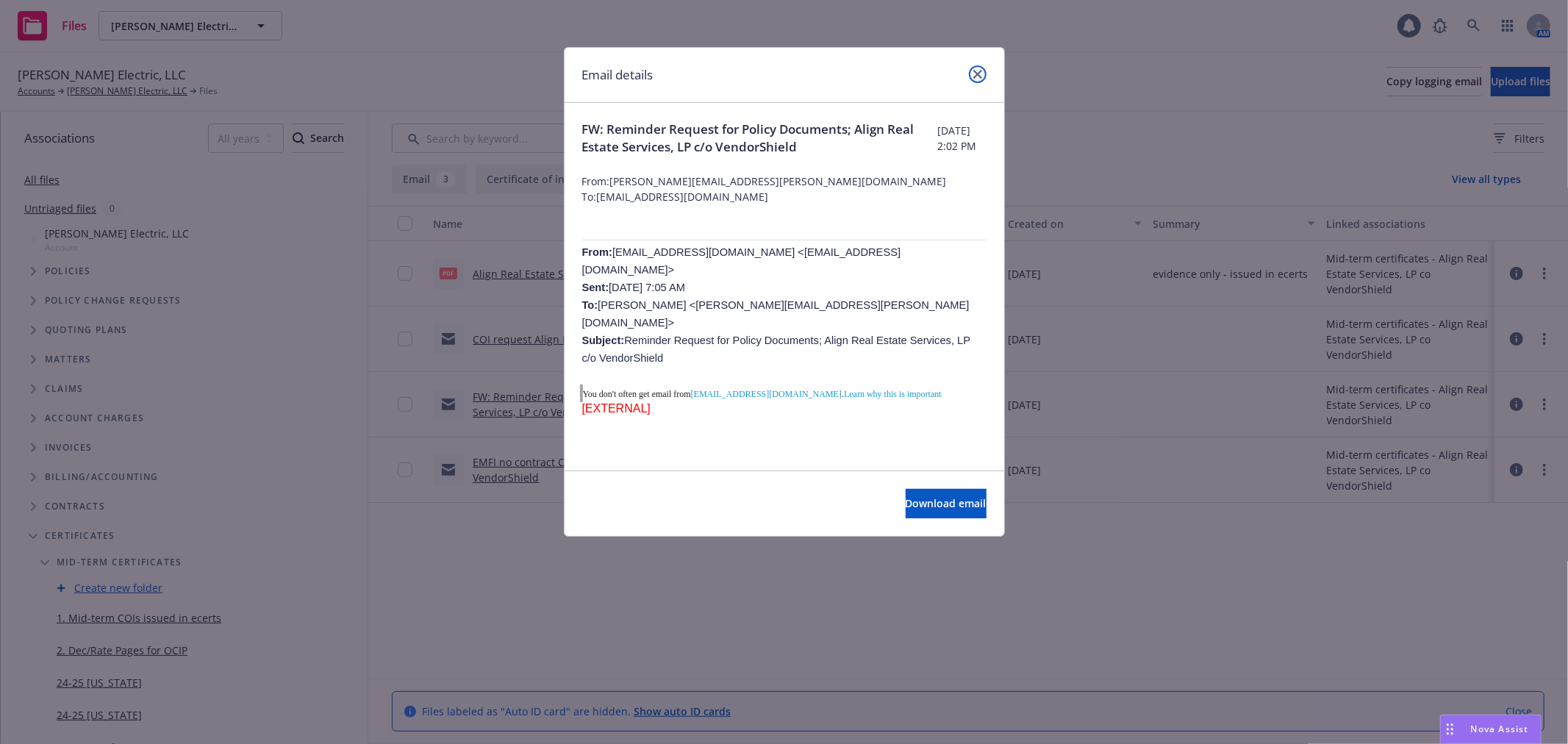
click at [981, 72] on icon "close" at bounding box center [977, 74] width 9 height 9
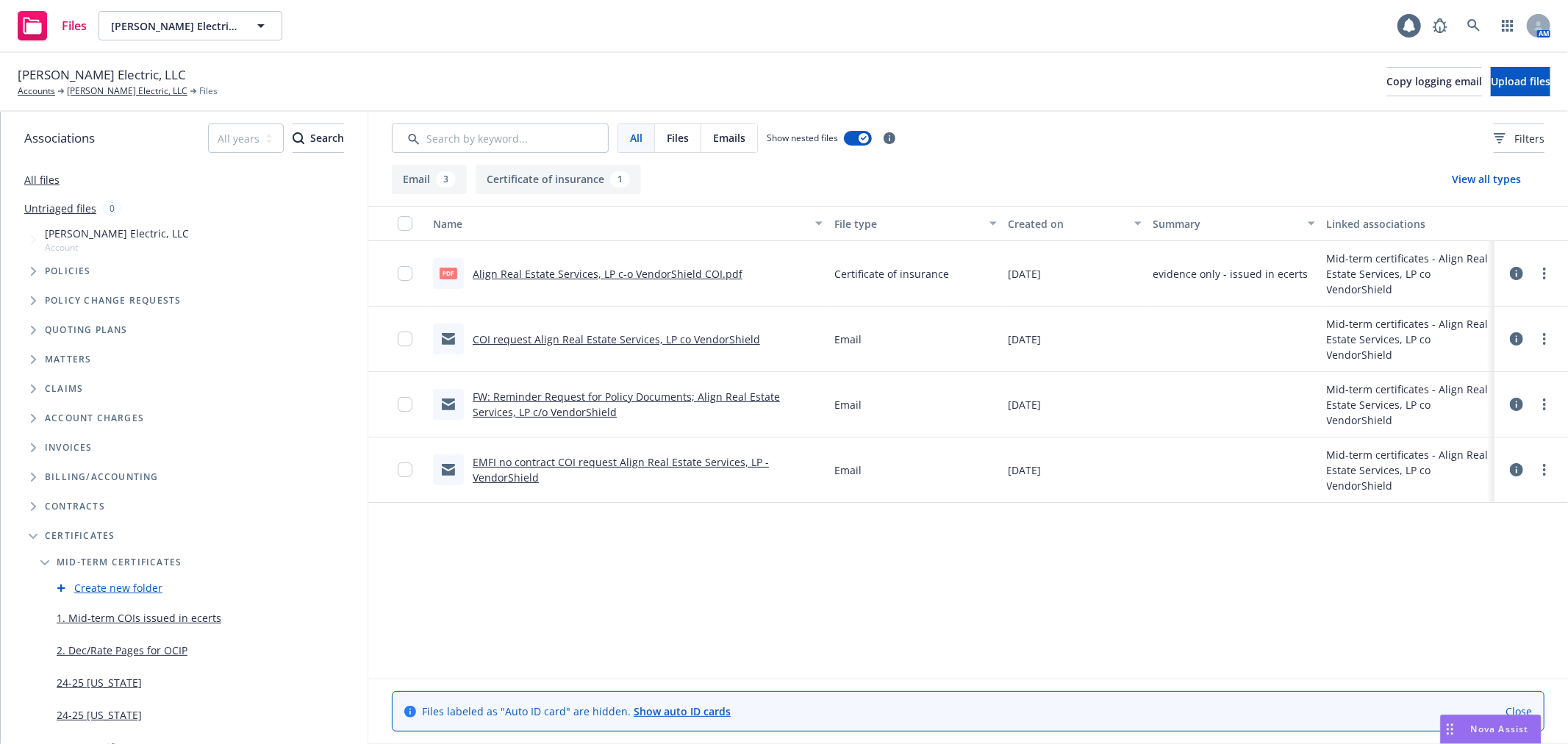
click at [607, 460] on link "EMFI no contract COI request Align Real Estate Services, LP - VendorShield" at bounding box center [621, 469] width 297 height 29
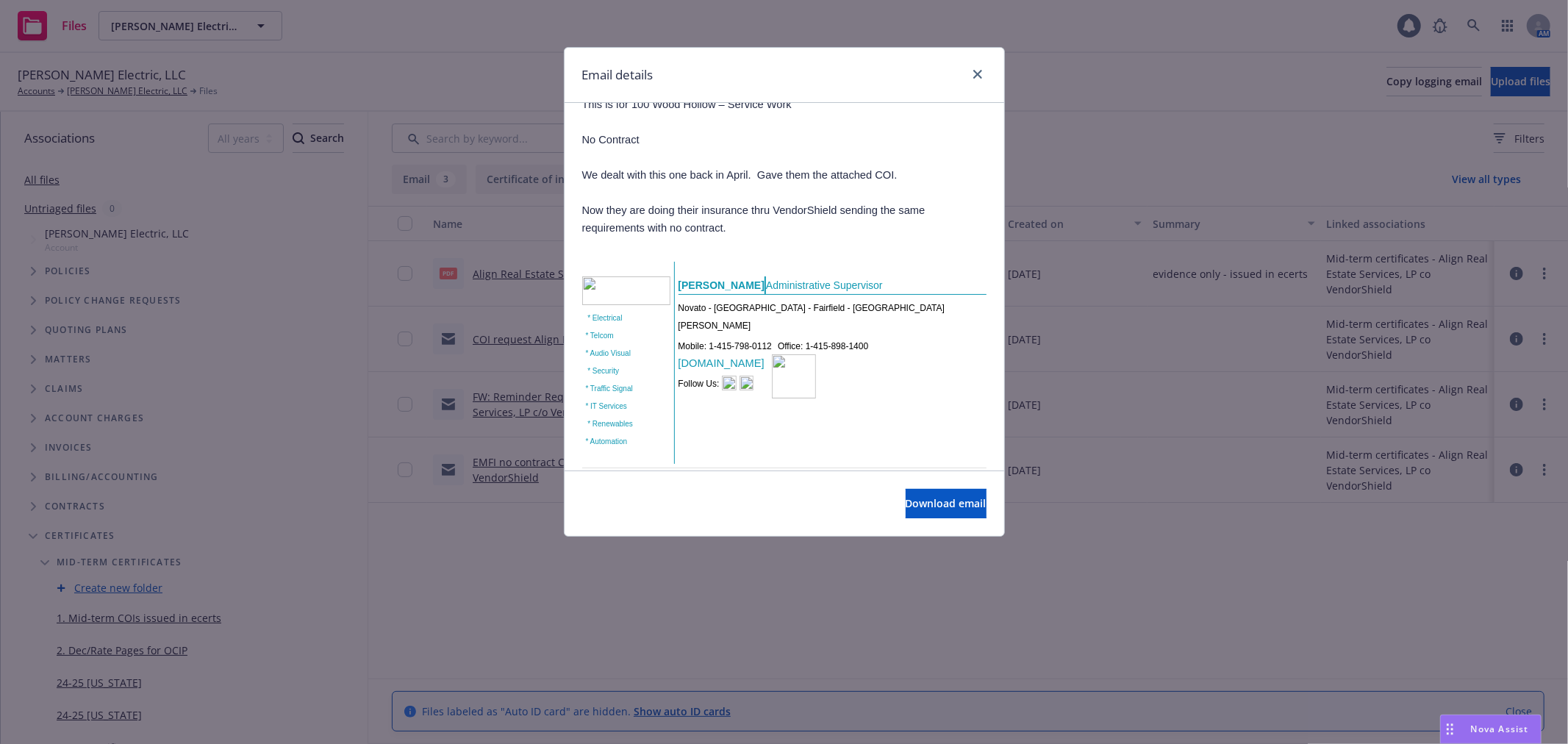
scroll to position [244, 0]
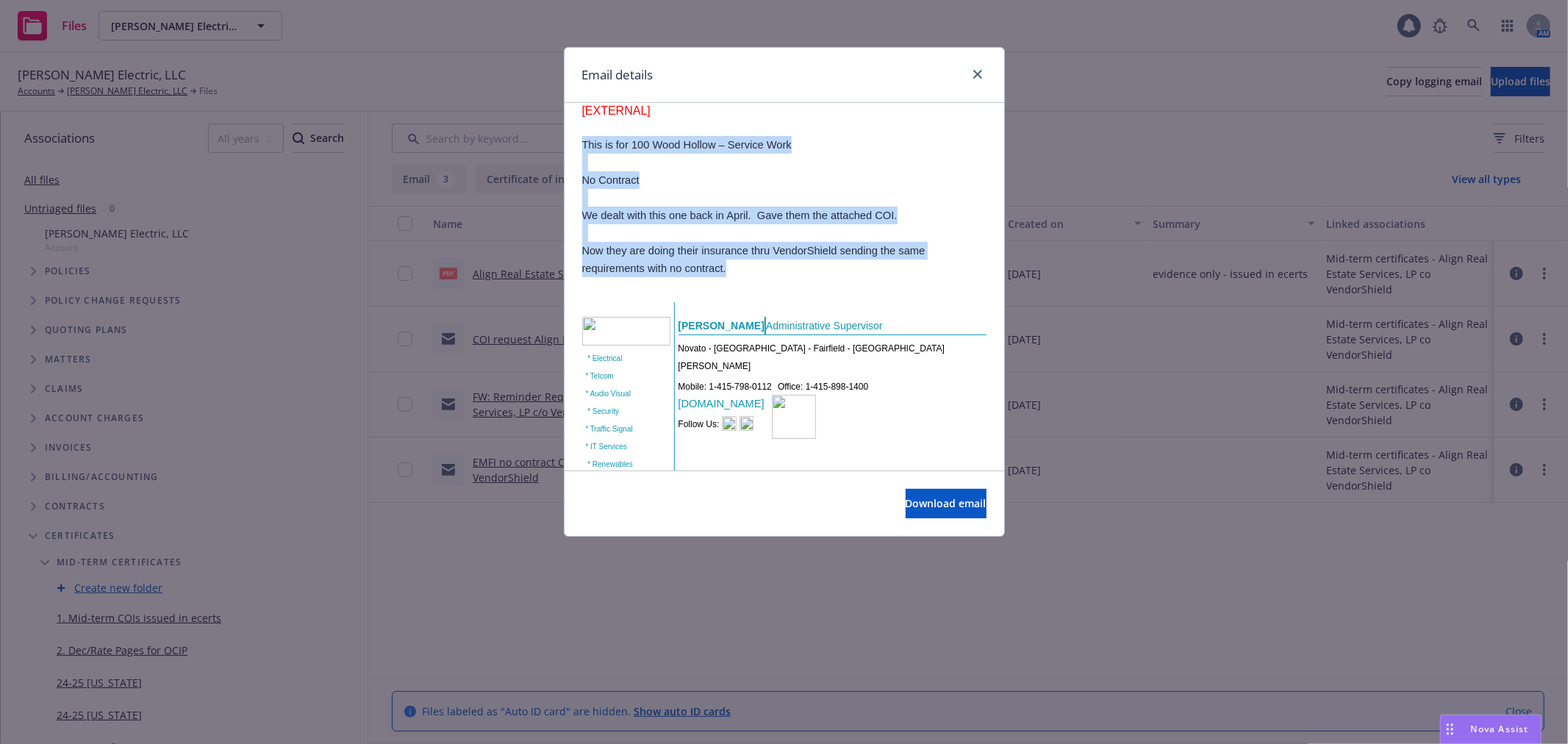
drag, startPoint x: 578, startPoint y: 126, endPoint x: 747, endPoint y: 254, distance: 212.0
copy div "This is for [STREET_ADDRESS] – Service Work No [DEMOGRAPHIC_DATA] We dealt with…"
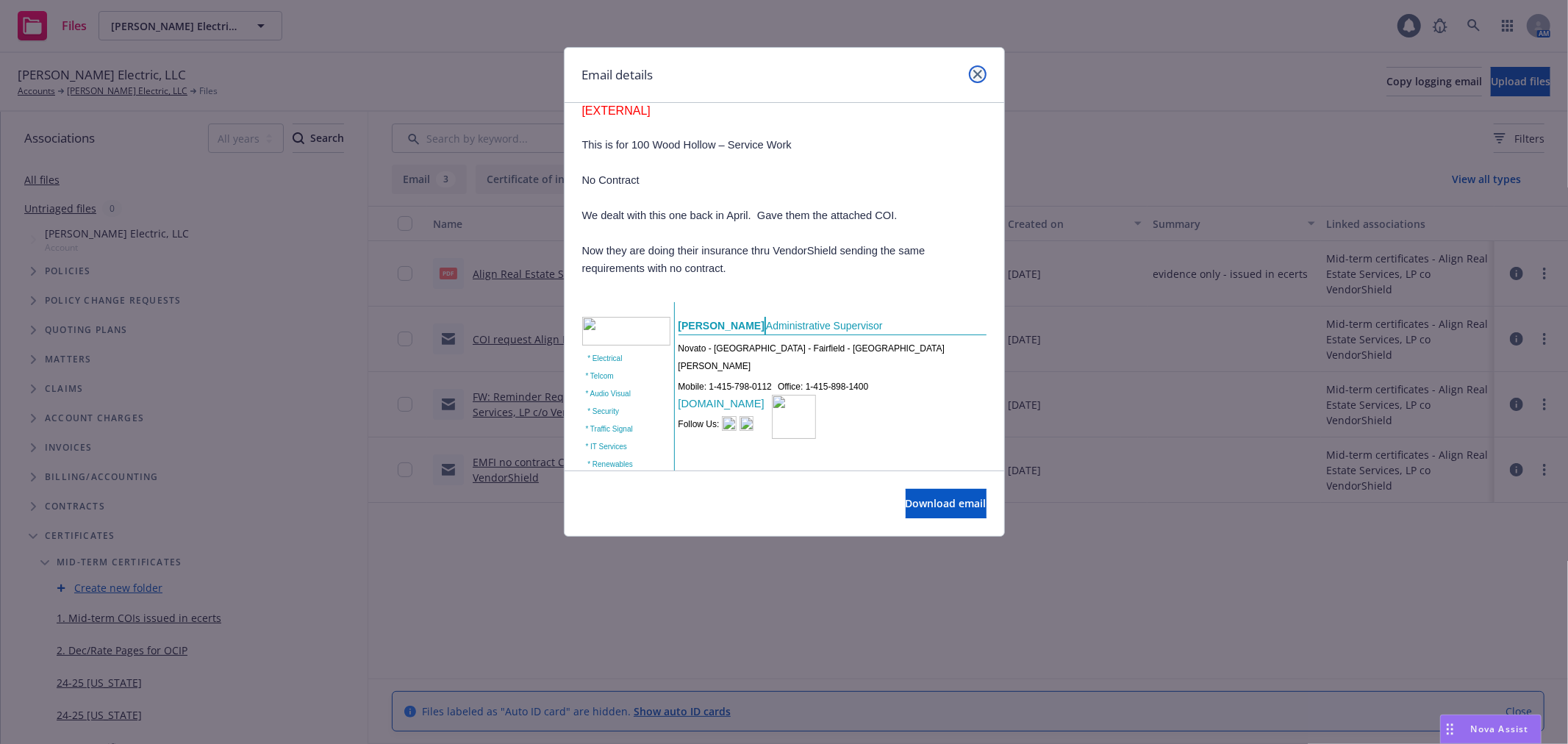
click at [970, 75] on link "close" at bounding box center [978, 75] width 18 height 18
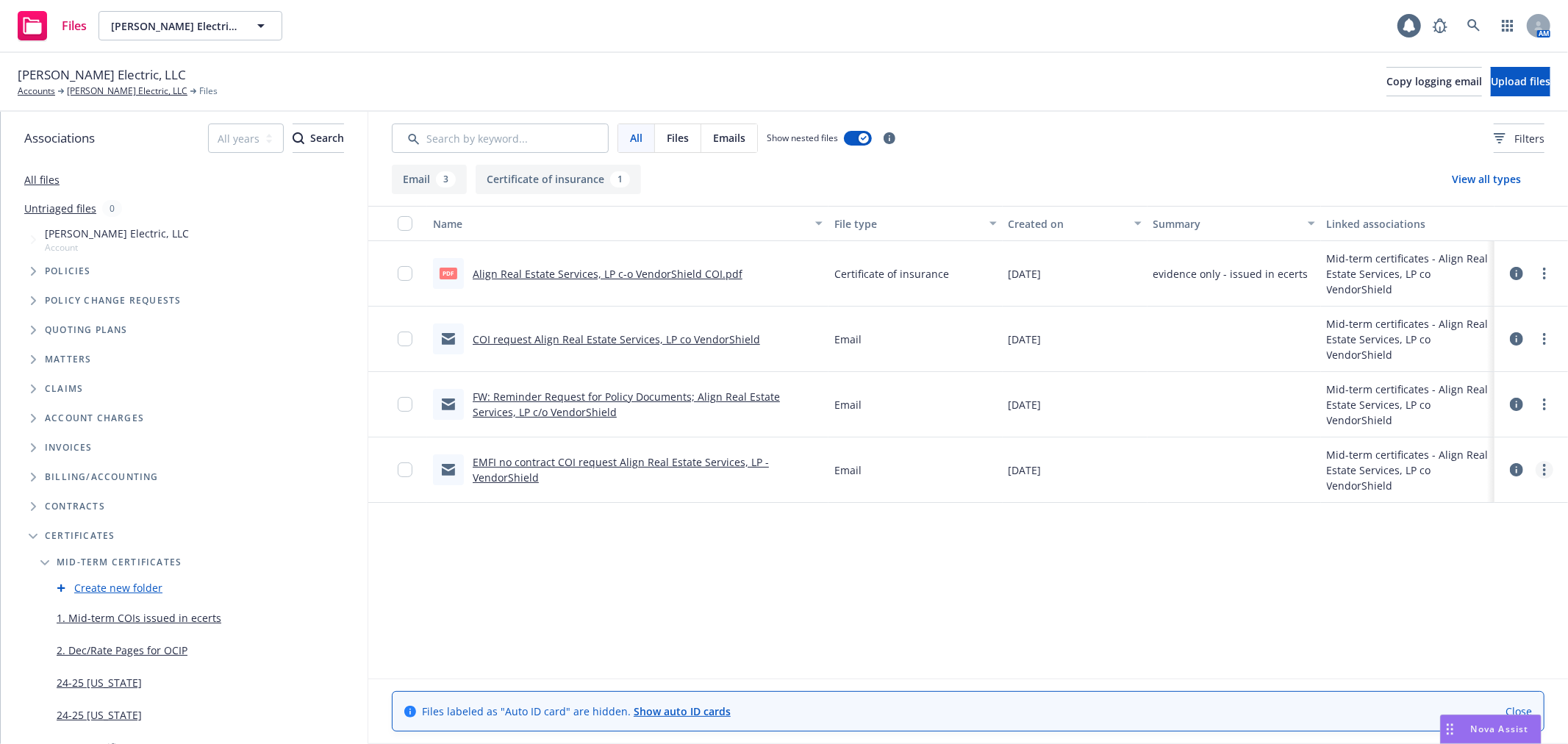
click at [1536, 466] on link "more" at bounding box center [1544, 469] width 18 height 18
click at [1487, 548] on link "Edit" at bounding box center [1466, 558] width 146 height 29
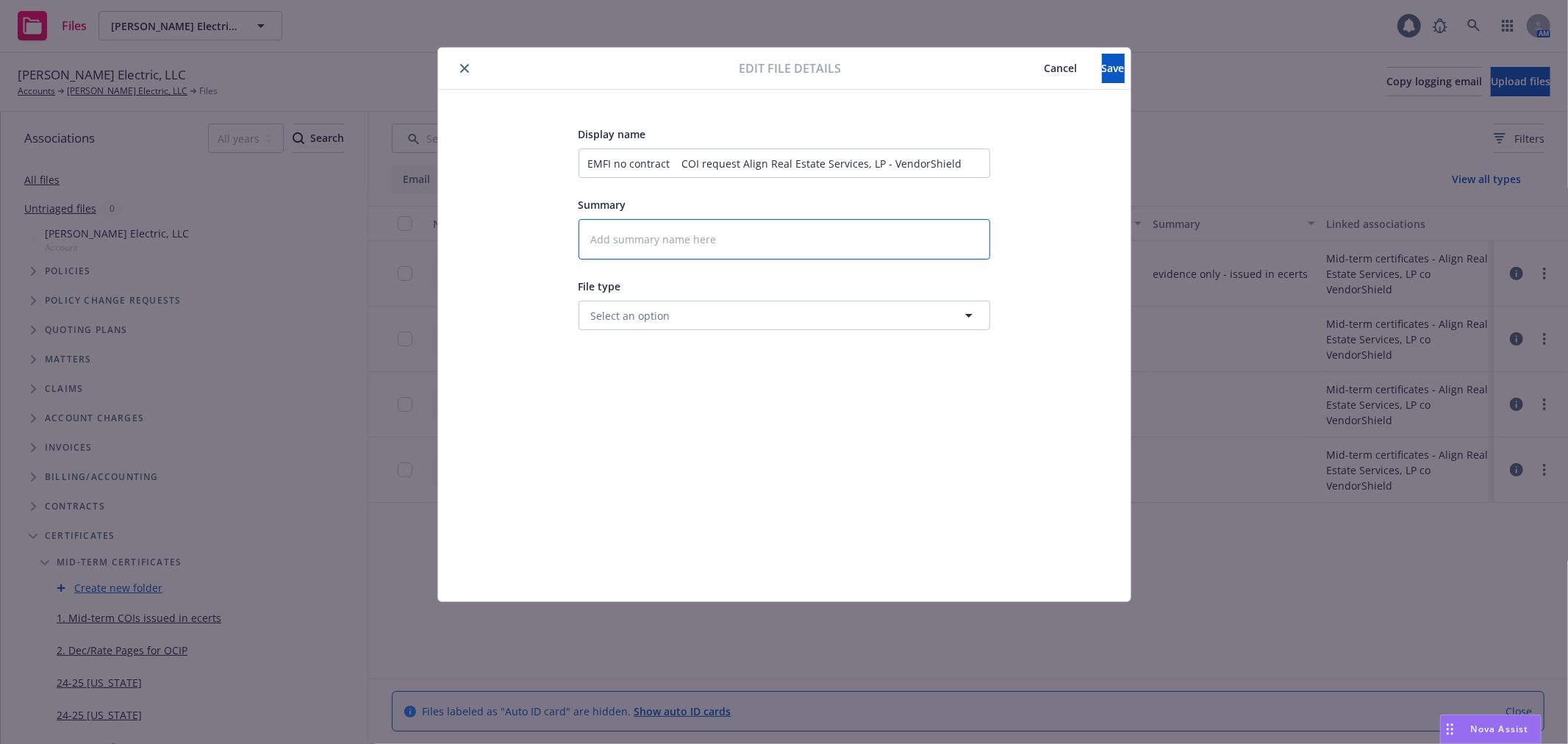
click at [692, 233] on textarea at bounding box center [784, 239] width 411 height 40
paste textarea "This is for 100 Wood Hollow – Service Work No [DEMOGRAPHIC_DATA] We dealt with …"
type textarea "x"
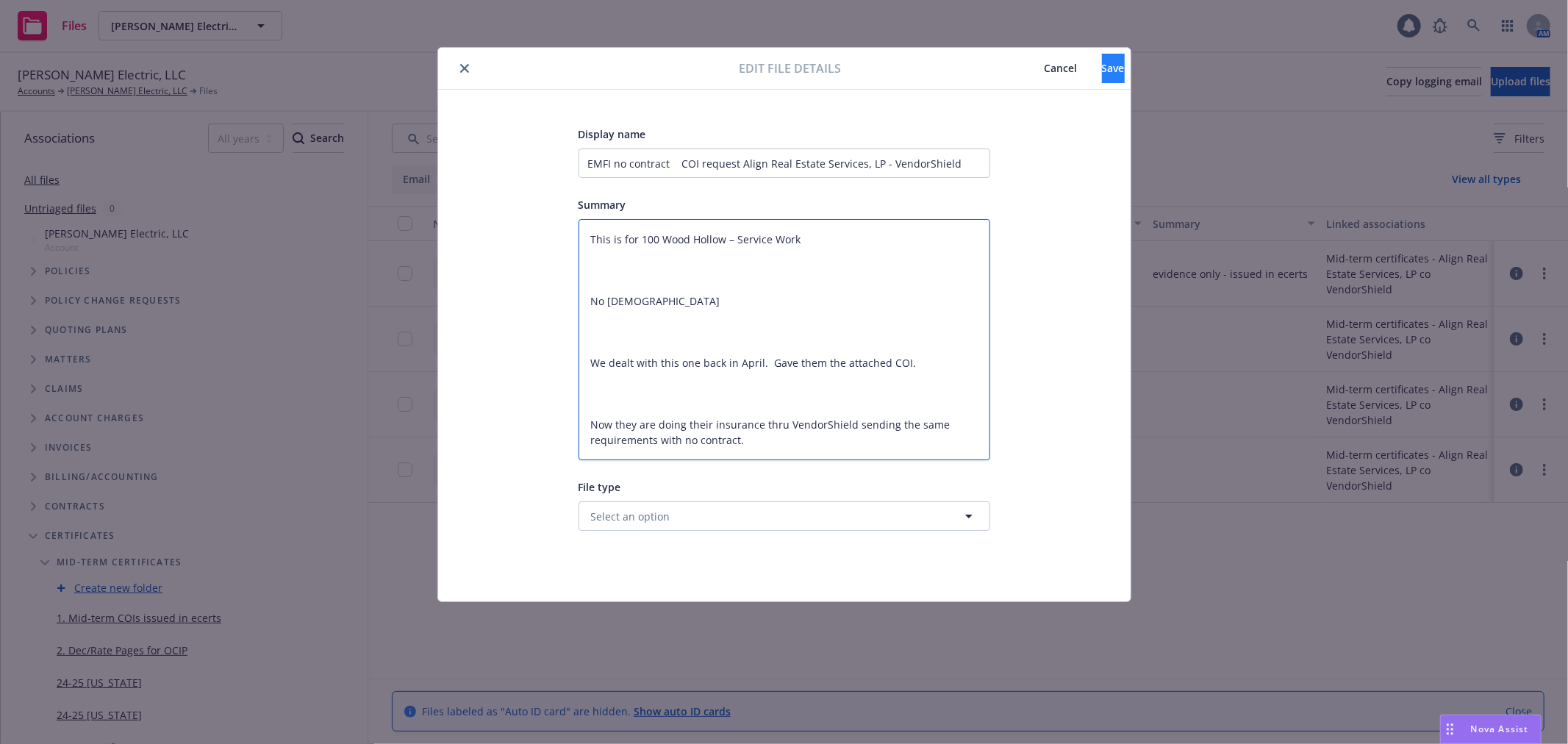
type textarea "This is for 100 Wood Hollow – Service Work No [DEMOGRAPHIC_DATA] We dealt with …"
click at [1102, 69] on button "Save" at bounding box center [1112, 69] width 23 height 29
type textarea "x"
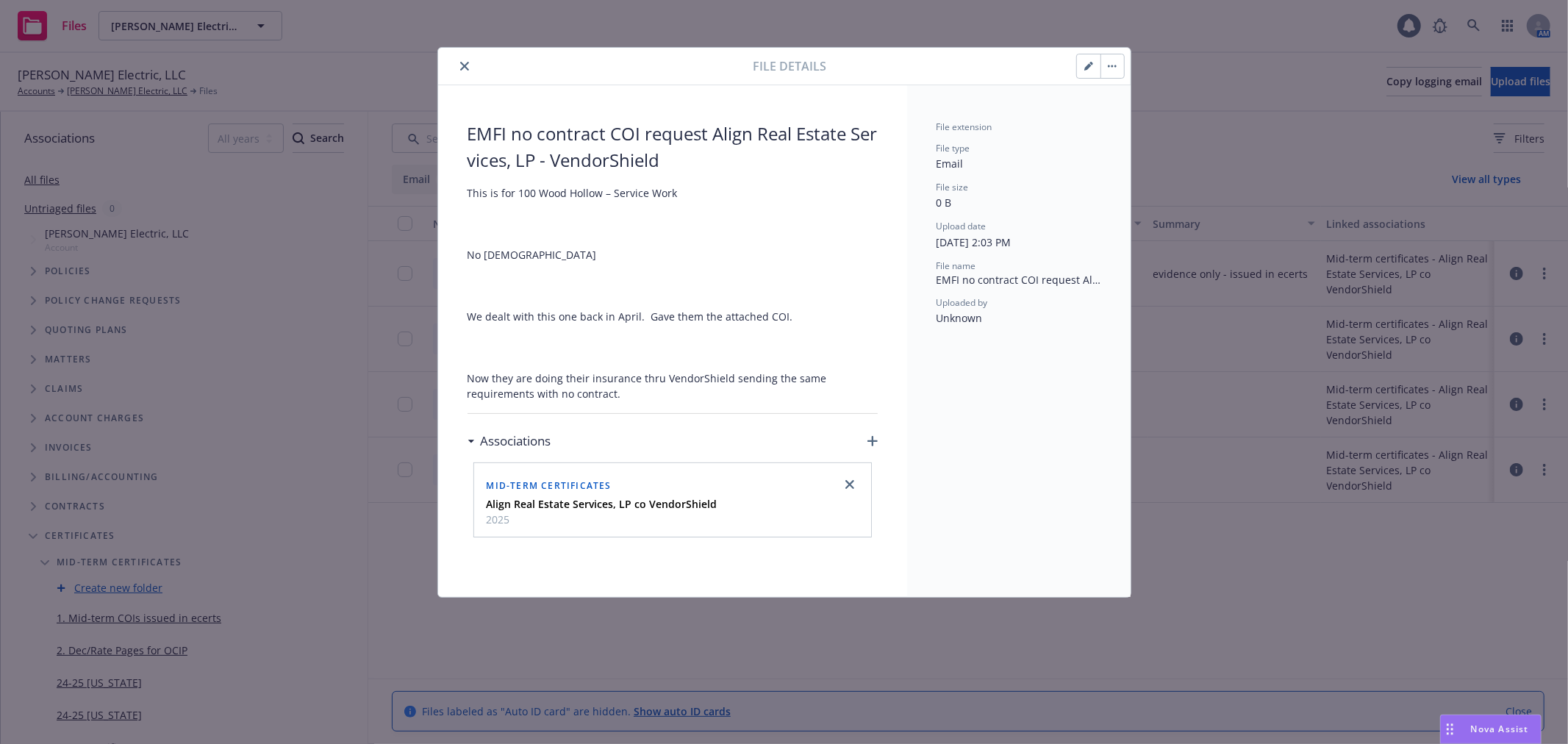
click at [459, 63] on button "close" at bounding box center [464, 66] width 18 height 18
